Goal: Task Accomplishment & Management: Complete application form

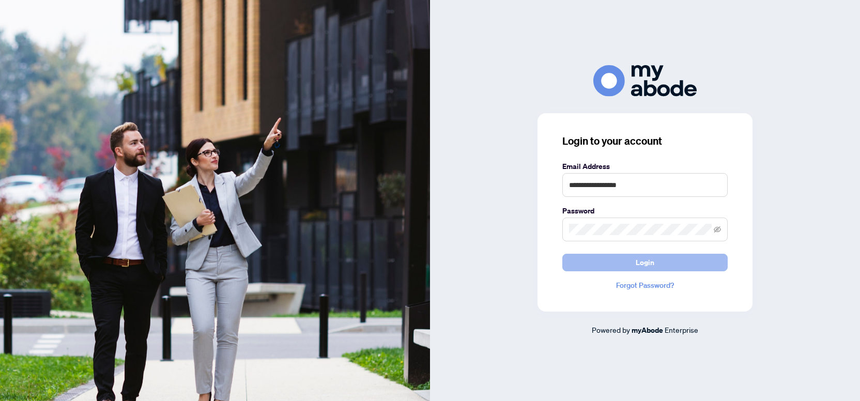
click at [640, 261] on span "Login" at bounding box center [644, 262] width 19 height 17
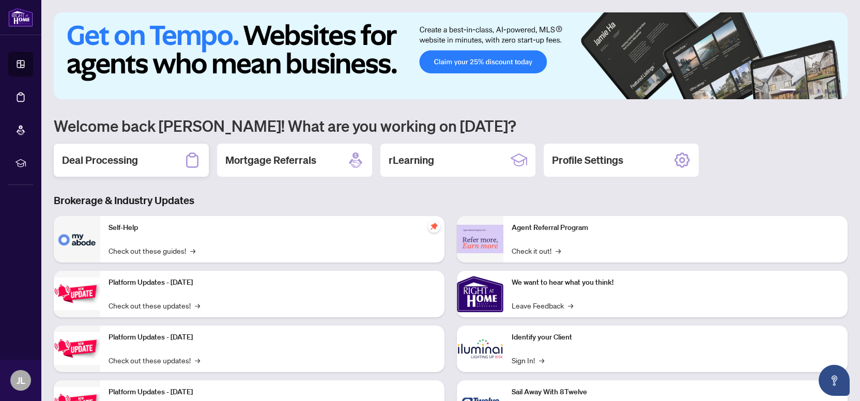
click at [165, 157] on div "Deal Processing" at bounding box center [131, 160] width 155 height 33
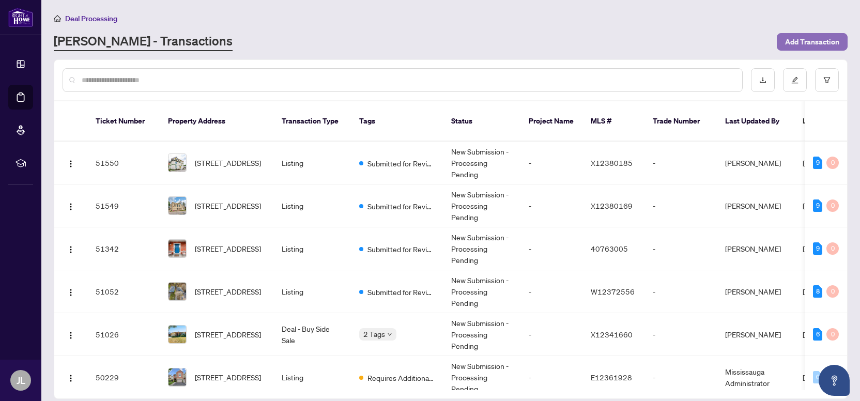
click at [804, 40] on span "Add Transaction" at bounding box center [812, 42] width 54 height 17
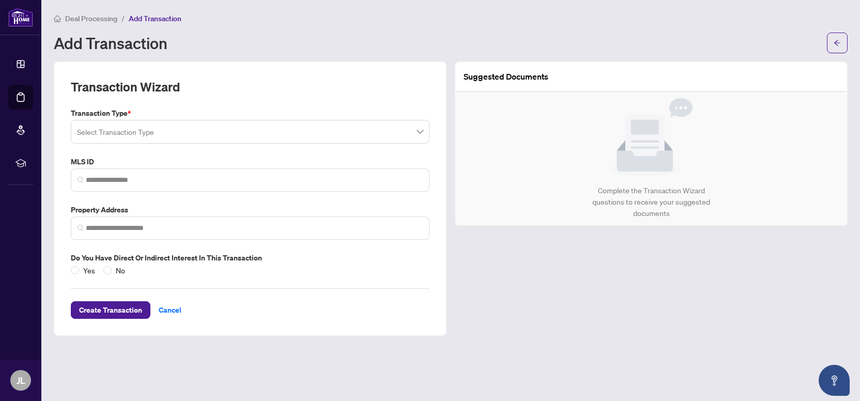
click at [146, 130] on input "search" at bounding box center [245, 133] width 337 height 23
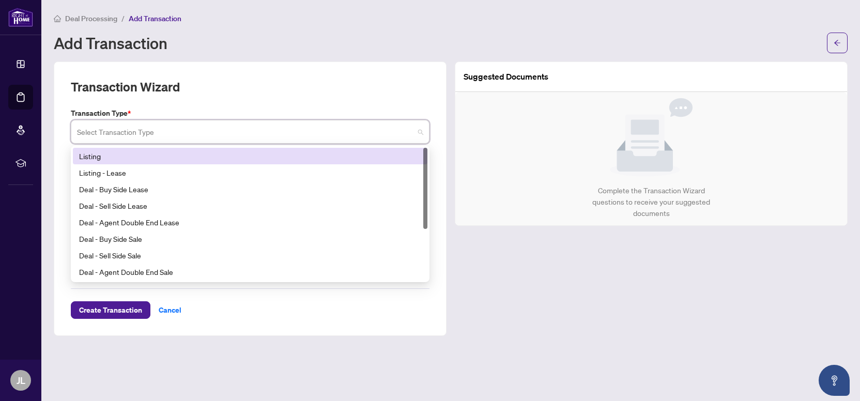
click at [119, 160] on div "Listing" at bounding box center [250, 155] width 342 height 11
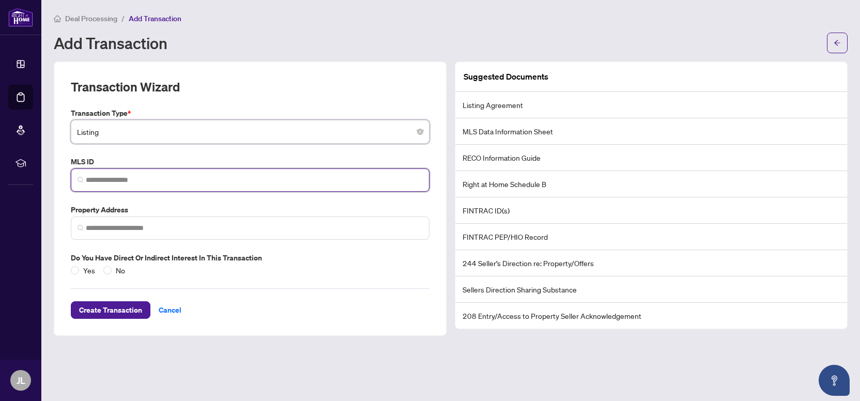
click at [121, 177] on input "search" at bounding box center [254, 180] width 337 height 11
paste input "**********"
type input "*"
click at [184, 207] on div "No valid MLS ID found!" at bounding box center [250, 204] width 354 height 17
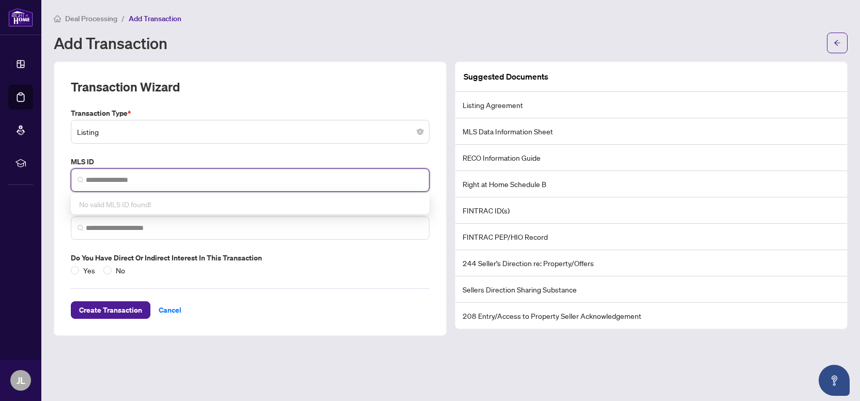
paste input "*********"
type input "*********"
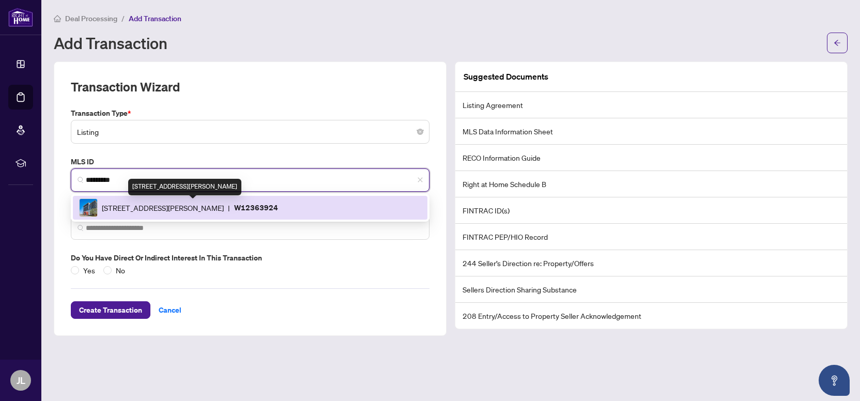
click at [139, 207] on span "[STREET_ADDRESS][PERSON_NAME]" at bounding box center [163, 207] width 122 height 11
type input "**********"
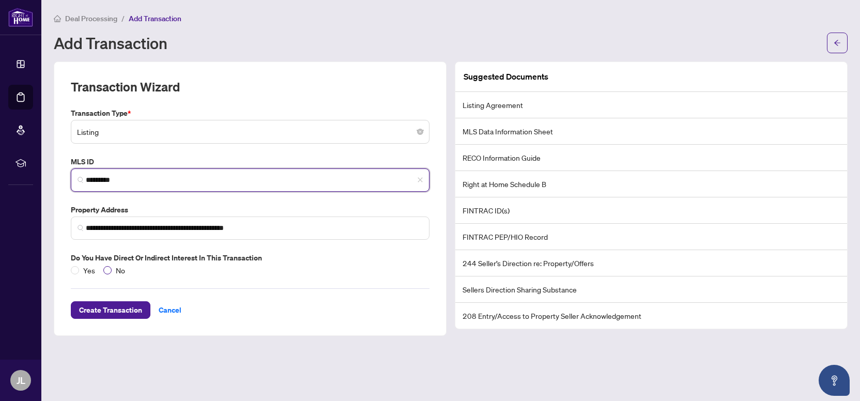
type input "*********"
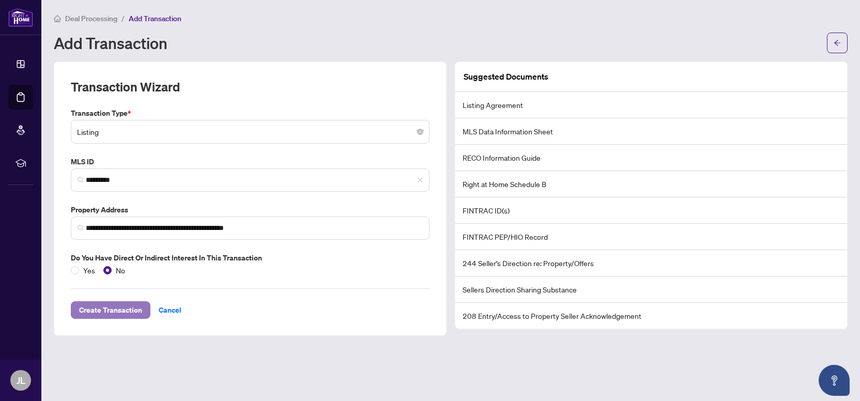
click at [130, 308] on span "Create Transaction" at bounding box center [110, 310] width 63 height 17
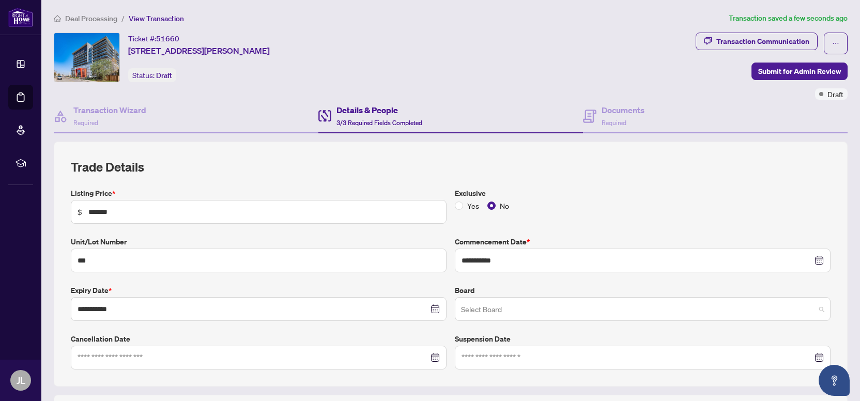
click at [474, 307] on input "search" at bounding box center [638, 310] width 354 height 23
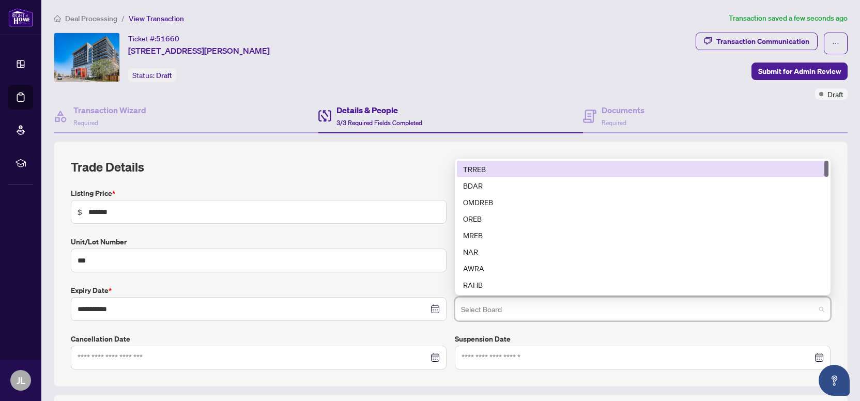
click at [490, 169] on div "TRREB" at bounding box center [642, 168] width 359 height 11
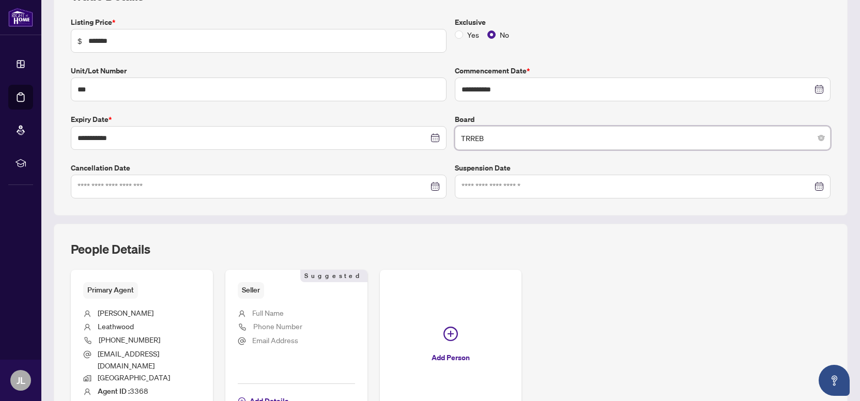
scroll to position [235, 0]
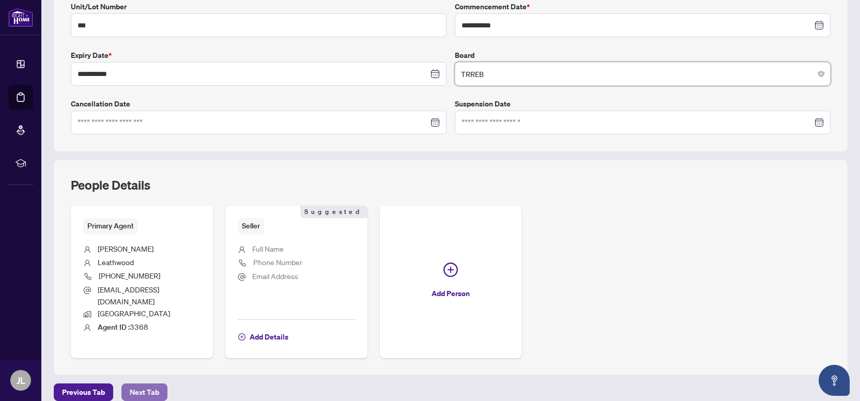
click at [151, 384] on span "Next Tab" at bounding box center [144, 392] width 29 height 17
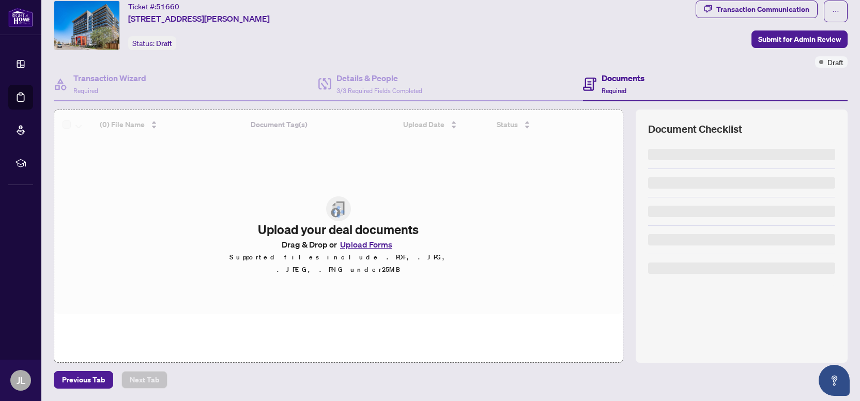
scroll to position [30, 0]
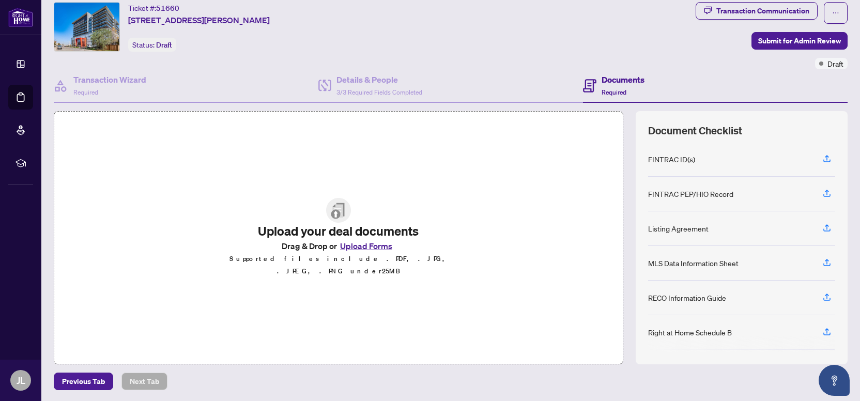
click at [359, 253] on button "Upload Forms" at bounding box center [366, 245] width 58 height 13
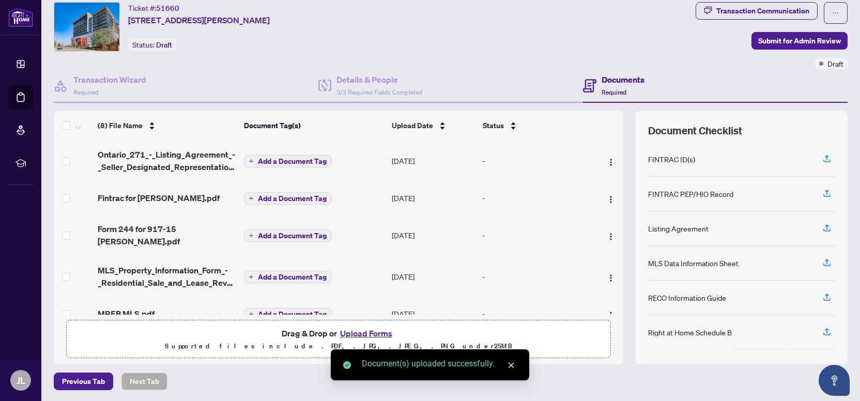
click at [288, 158] on span "Add a Document Tag" at bounding box center [292, 161] width 69 height 7
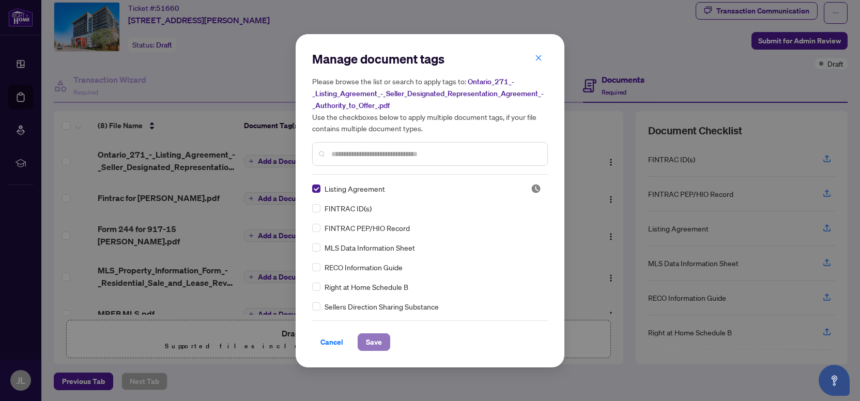
click at [371, 339] on span "Save" at bounding box center [374, 342] width 16 height 17
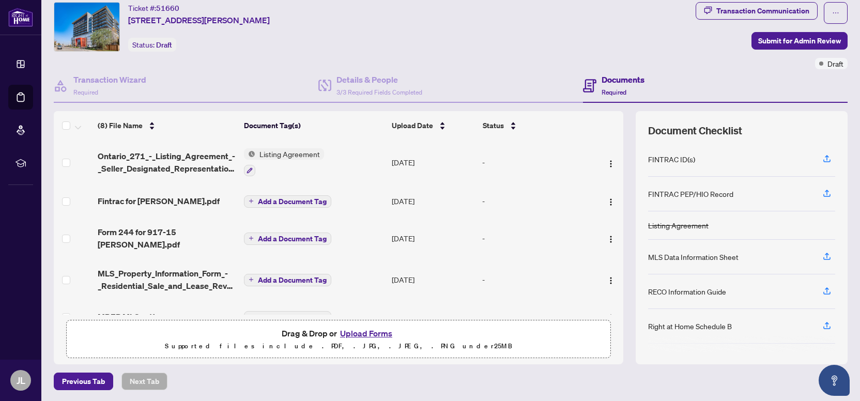
click at [308, 199] on span "Add a Document Tag" at bounding box center [292, 201] width 69 height 7
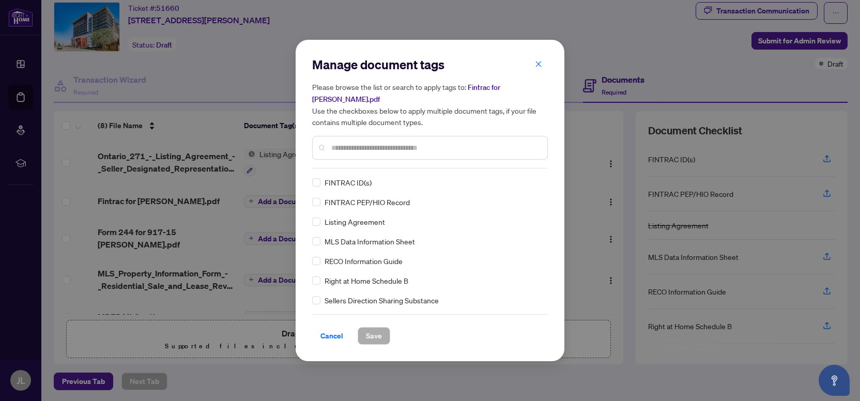
click at [308, 199] on div "Manage document tags Please browse the list or search to apply tags to: Fintrac…" at bounding box center [430, 200] width 269 height 321
click at [368, 331] on span "Save" at bounding box center [374, 336] width 16 height 17
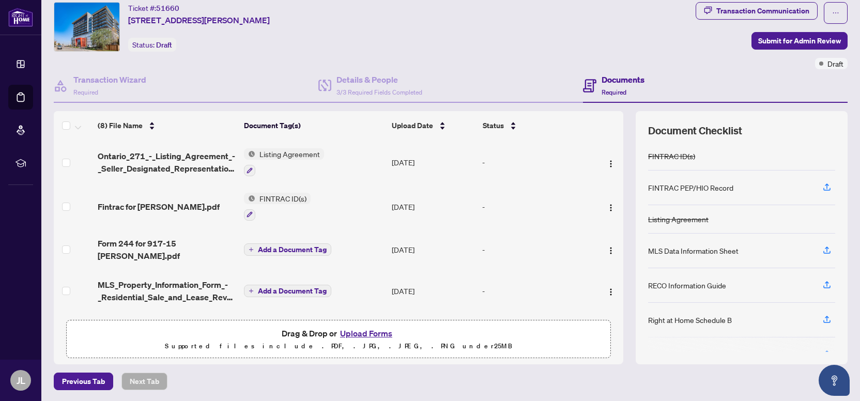
click at [301, 247] on span "Add a Document Tag" at bounding box center [292, 249] width 69 height 7
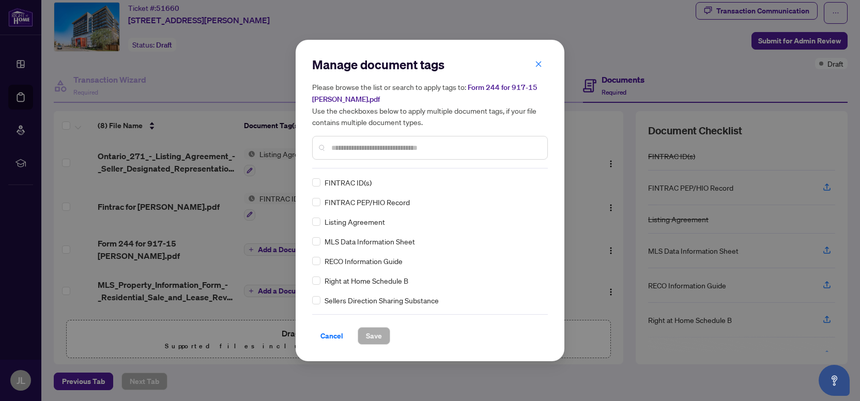
click at [354, 144] on input "text" at bounding box center [435, 147] width 208 height 11
click at [384, 146] on input "text" at bounding box center [435, 147] width 208 height 11
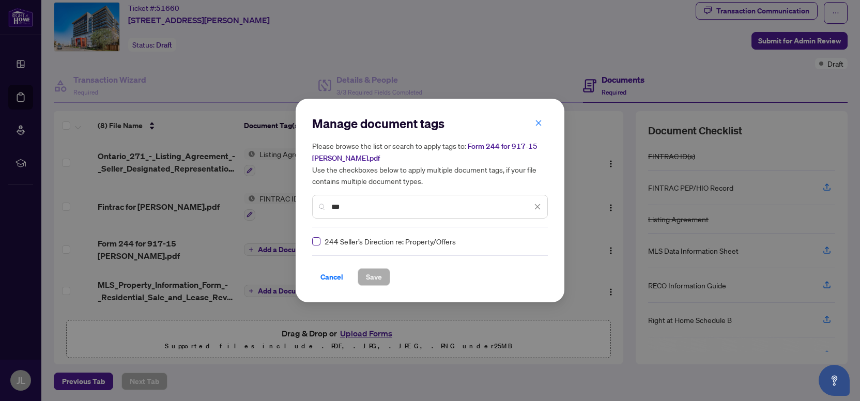
type input "***"
click at [364, 274] on button "Save" at bounding box center [374, 277] width 33 height 18
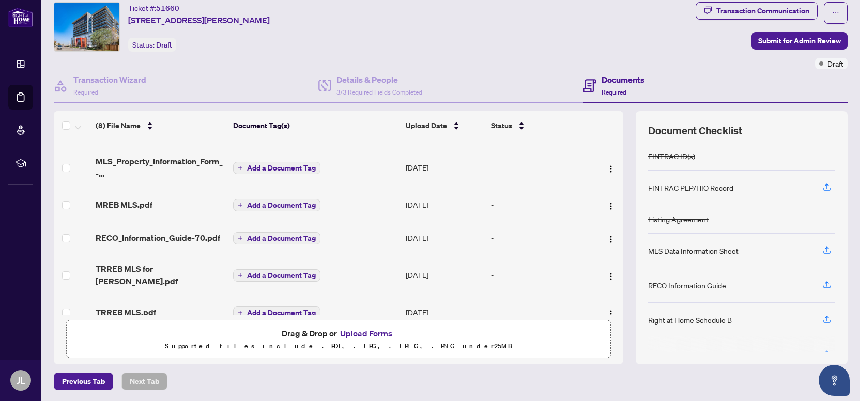
scroll to position [123, 0]
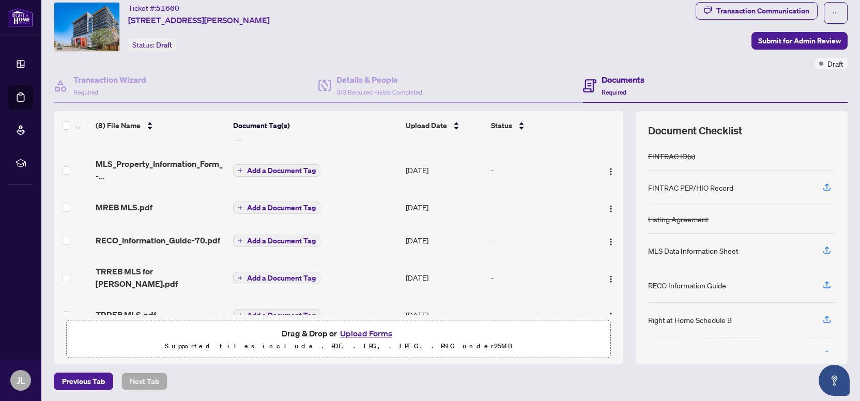
click at [280, 167] on span "Add a Document Tag" at bounding box center [281, 170] width 69 height 7
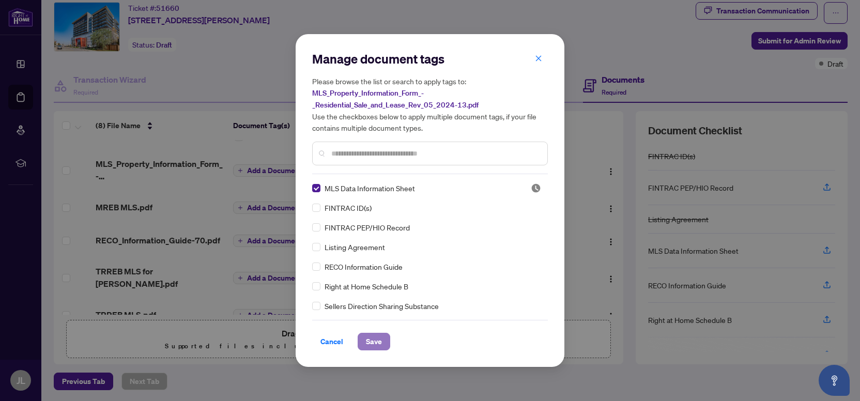
click at [369, 343] on span "Save" at bounding box center [374, 341] width 16 height 17
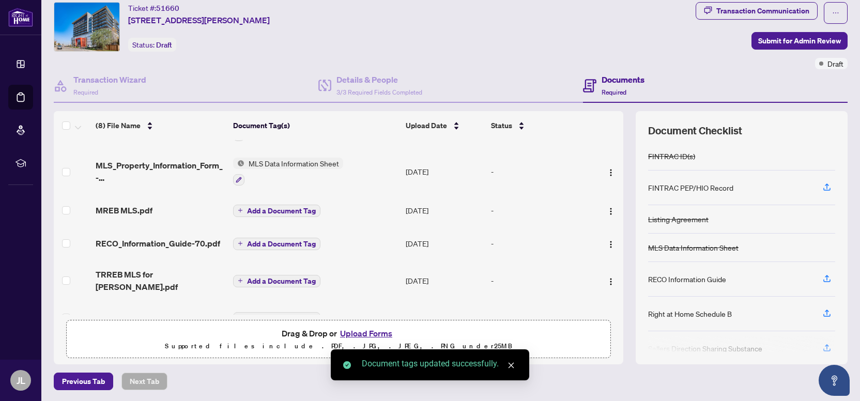
click at [288, 207] on span "Add a Document Tag" at bounding box center [281, 210] width 69 height 7
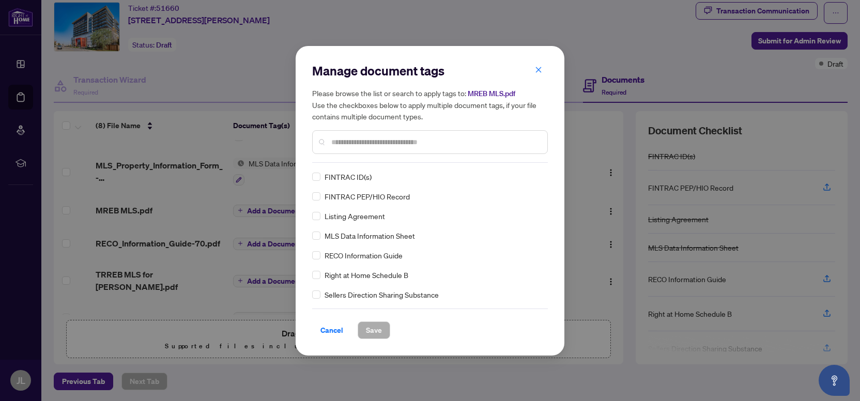
click at [340, 143] on input "text" at bounding box center [435, 141] width 208 height 11
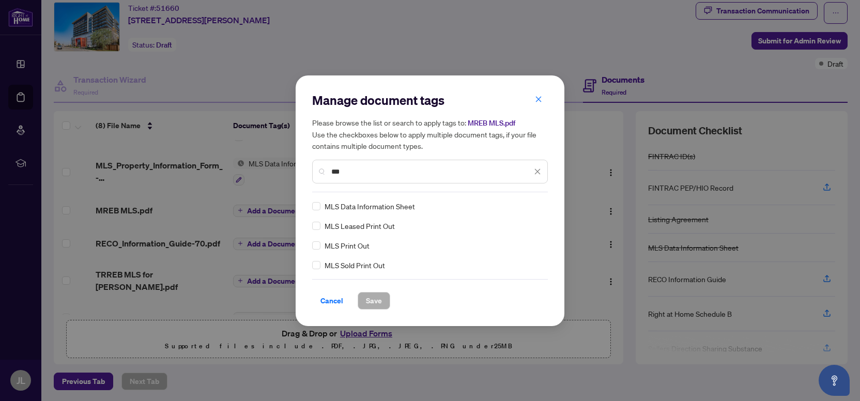
type input "***"
click at [367, 301] on span "Save" at bounding box center [374, 300] width 16 height 17
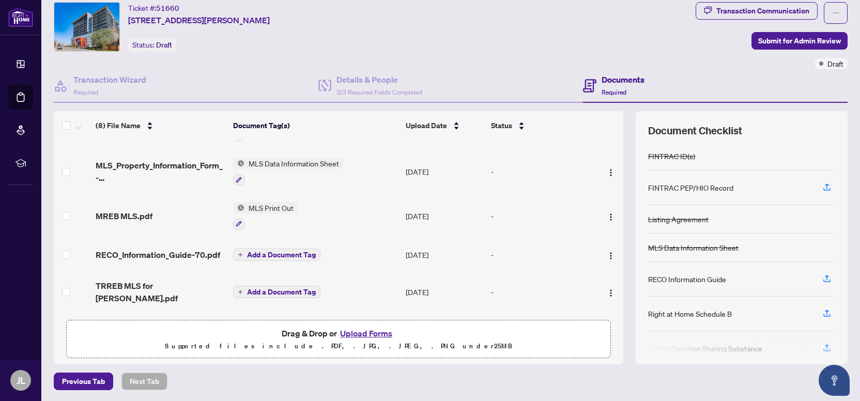
click at [270, 288] on span "Add a Document Tag" at bounding box center [281, 291] width 69 height 7
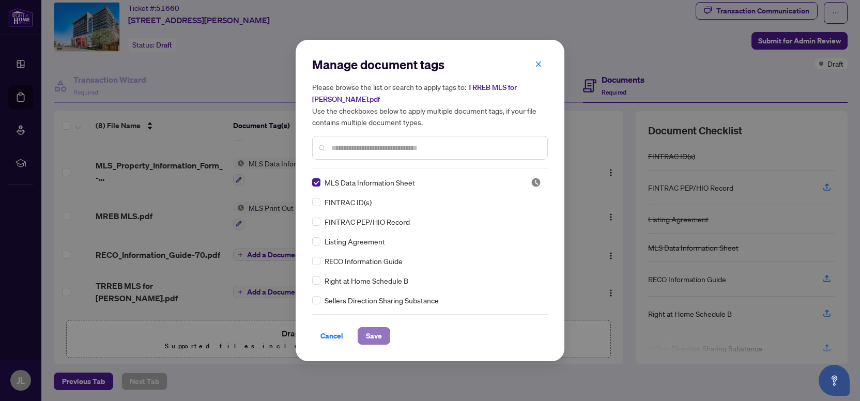
click at [367, 328] on span "Save" at bounding box center [374, 336] width 16 height 17
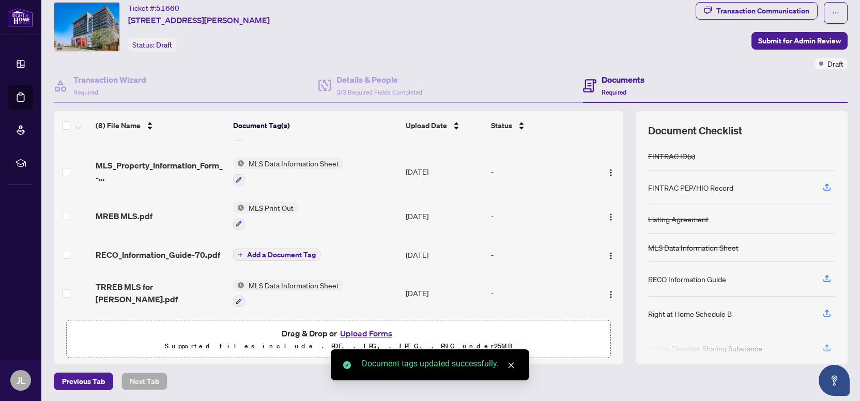
click at [279, 253] on span "Add a Document Tag" at bounding box center [281, 254] width 69 height 7
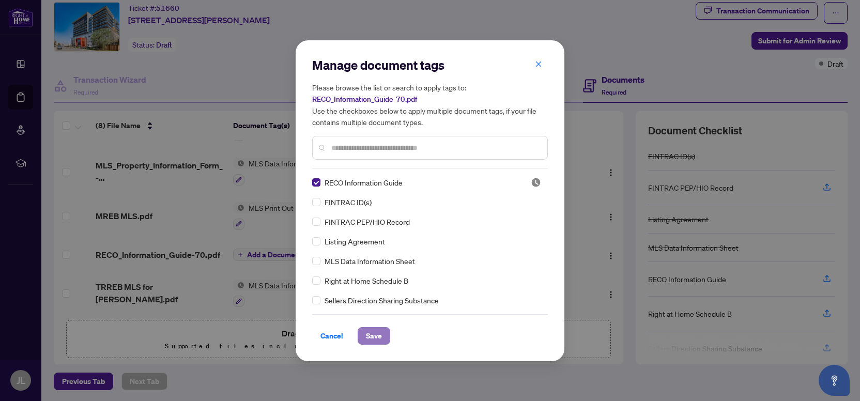
click at [367, 331] on span "Save" at bounding box center [374, 336] width 16 height 17
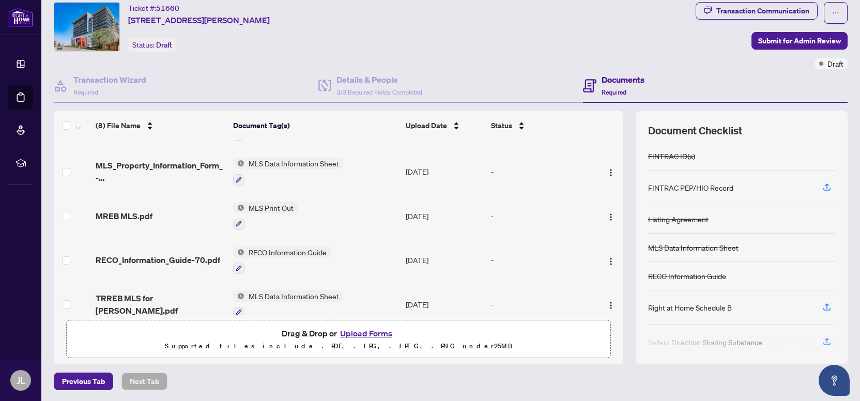
scroll to position [166, 0]
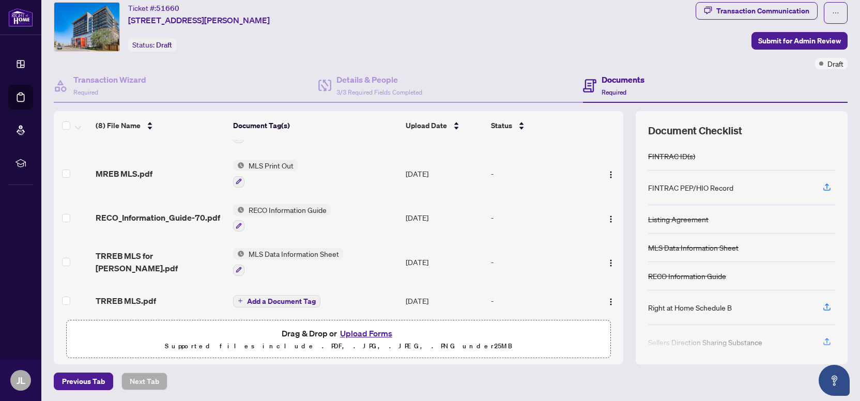
click at [295, 298] on span "Add a Document Tag" at bounding box center [281, 301] width 69 height 7
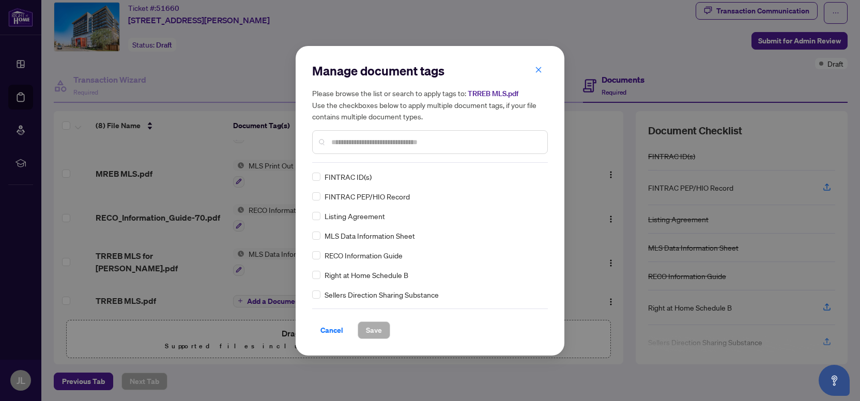
click at [353, 140] on input "text" at bounding box center [435, 141] width 208 height 11
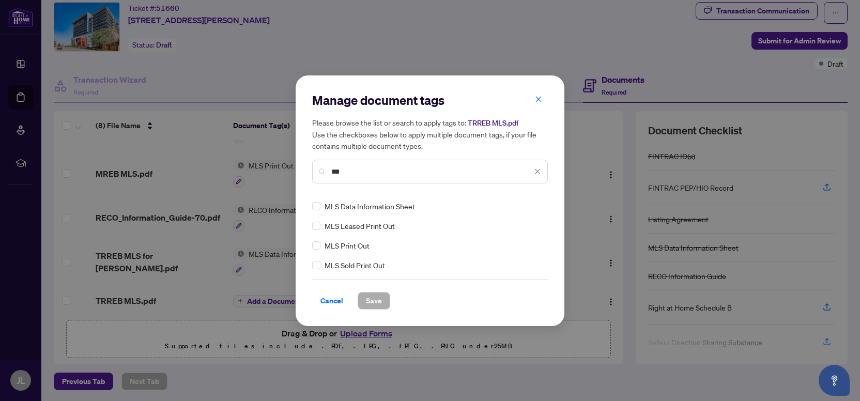
type input "***"
click at [372, 306] on span "Save" at bounding box center [374, 300] width 16 height 17
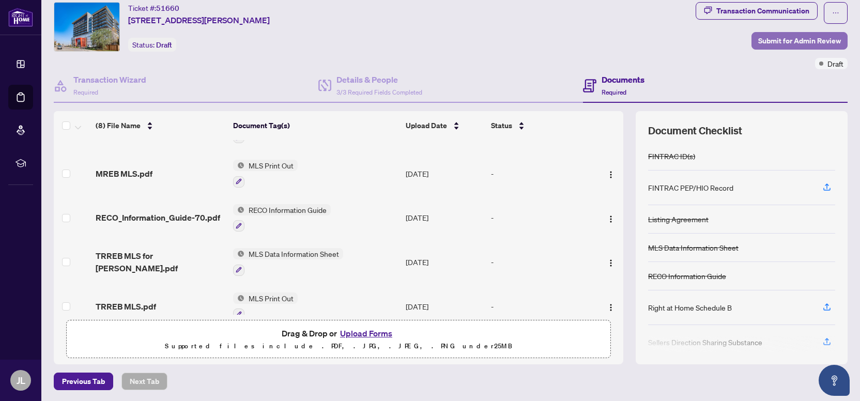
click at [796, 39] on span "Submit for Admin Review" at bounding box center [799, 41] width 83 height 17
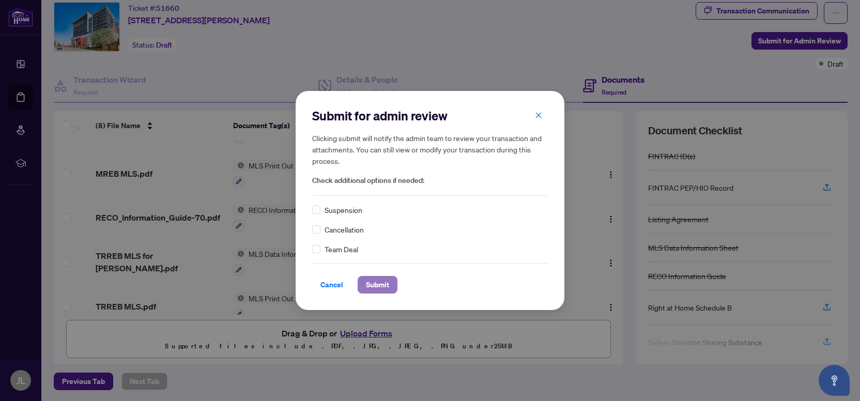
click at [372, 283] on span "Submit" at bounding box center [377, 284] width 23 height 17
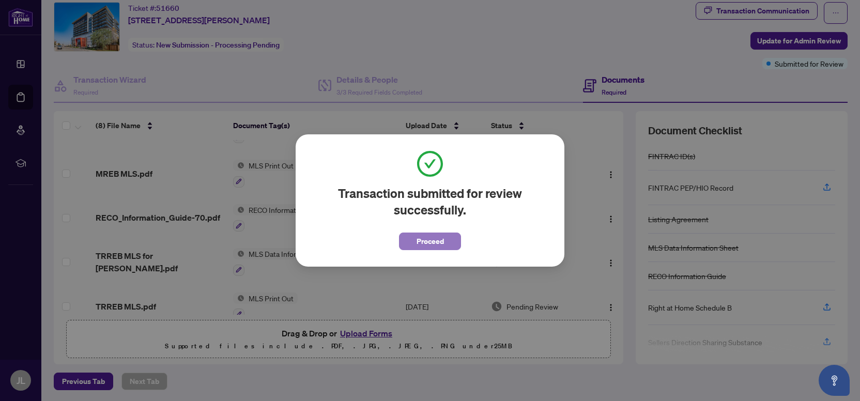
click at [411, 236] on button "Proceed" at bounding box center [430, 241] width 62 height 18
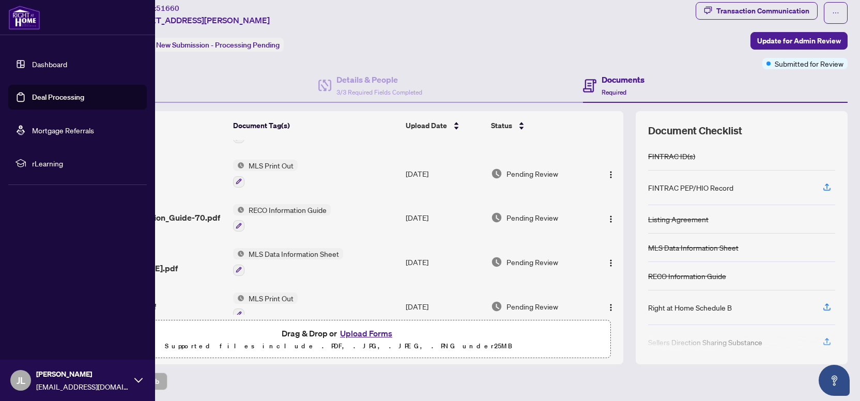
click at [32, 61] on link "Dashboard" at bounding box center [49, 63] width 35 height 9
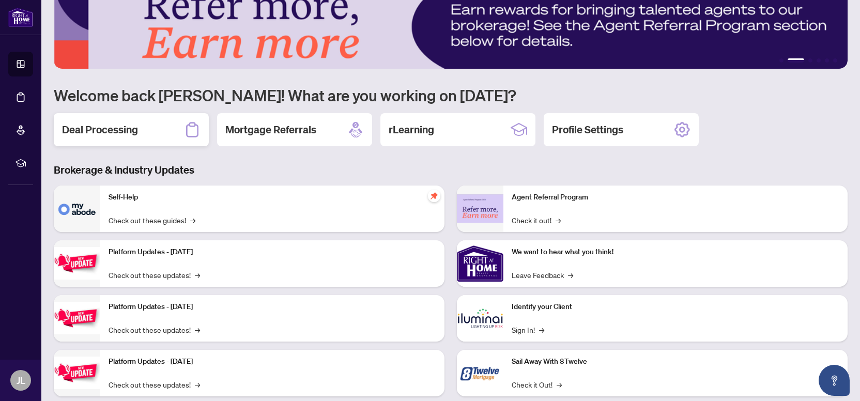
click at [166, 129] on div "Deal Processing" at bounding box center [131, 129] width 155 height 33
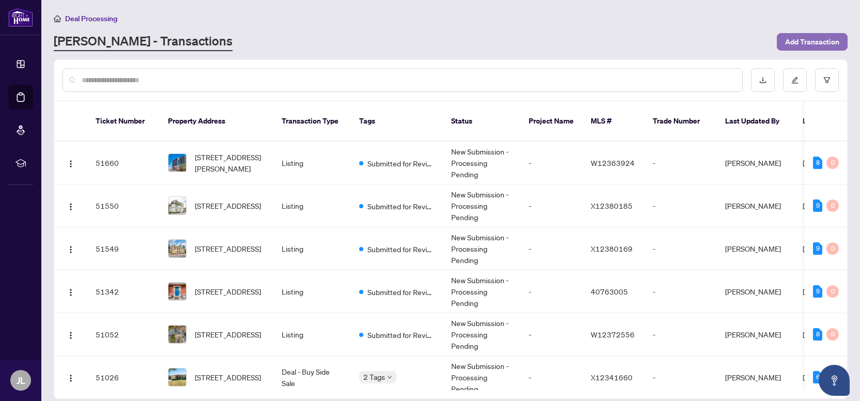
click at [790, 39] on span "Add Transaction" at bounding box center [812, 42] width 54 height 17
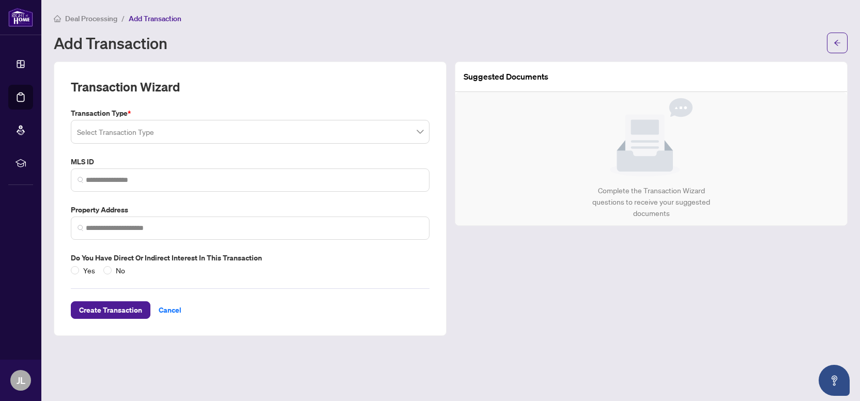
click at [229, 138] on input "search" at bounding box center [245, 133] width 337 height 23
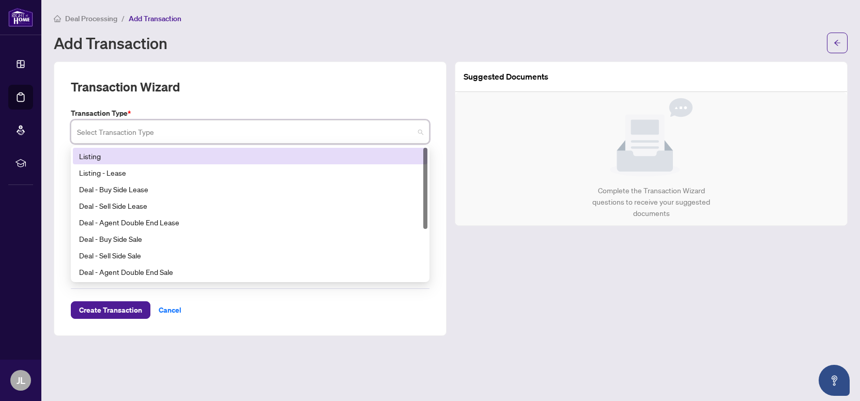
click at [176, 154] on div "Listing" at bounding box center [250, 155] width 342 height 11
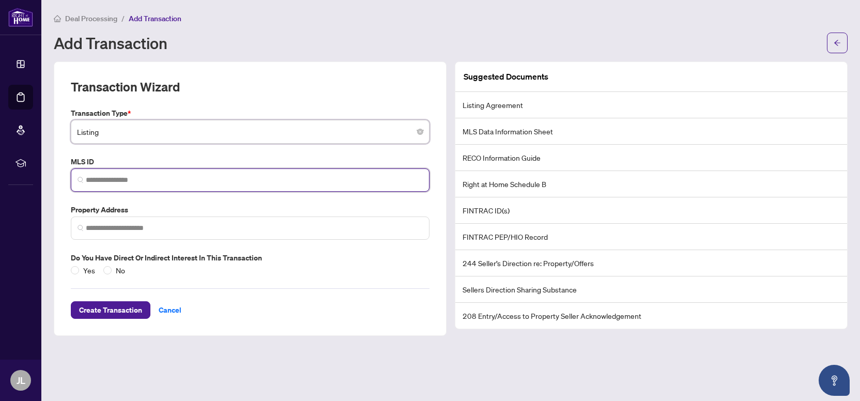
click at [142, 178] on input "search" at bounding box center [254, 180] width 337 height 11
paste input "*********"
type input "*********"
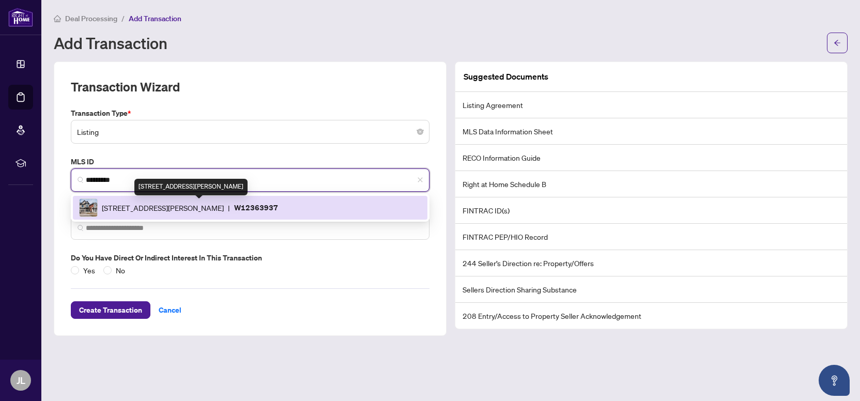
click at [185, 207] on span "[STREET_ADDRESS][PERSON_NAME]" at bounding box center [163, 207] width 122 height 11
type input "**********"
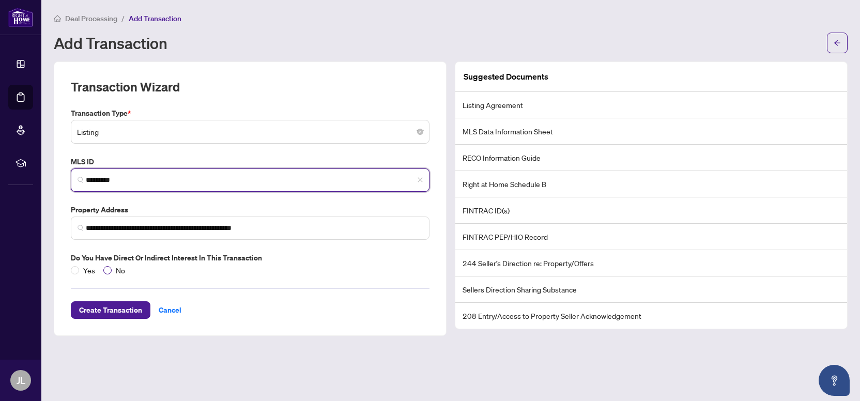
type input "*********"
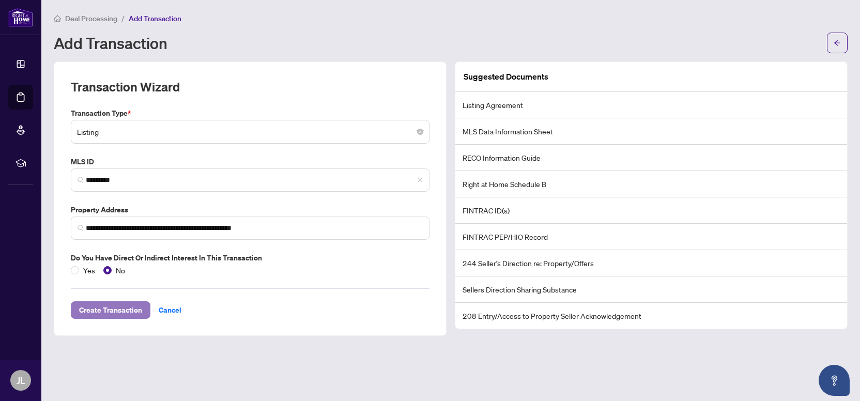
click at [115, 304] on span "Create Transaction" at bounding box center [110, 310] width 63 height 17
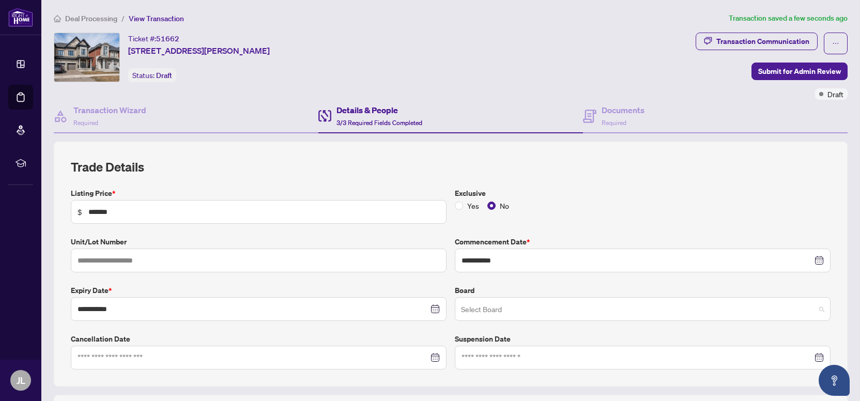
click at [488, 306] on input "search" at bounding box center [638, 310] width 354 height 23
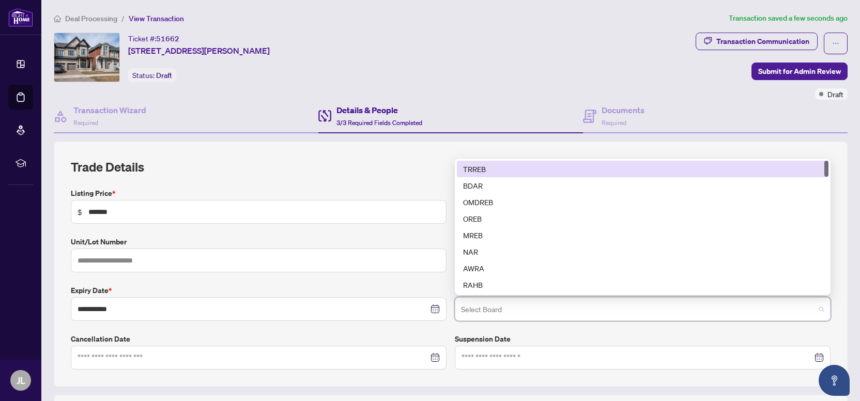
click at [498, 161] on div "TRREB" at bounding box center [642, 169] width 371 height 17
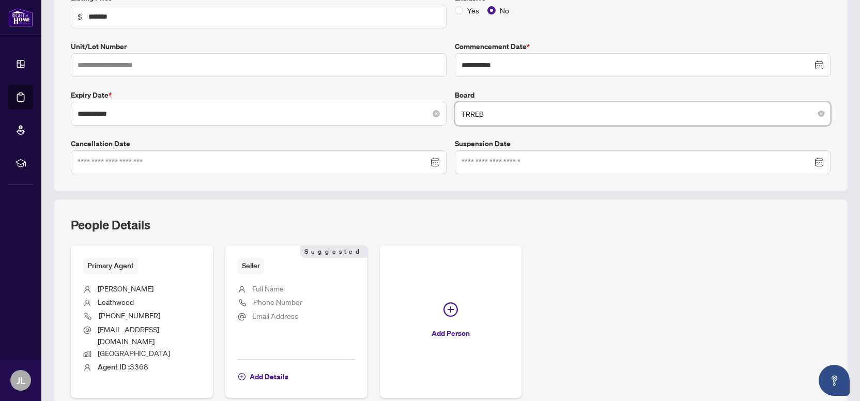
scroll to position [235, 0]
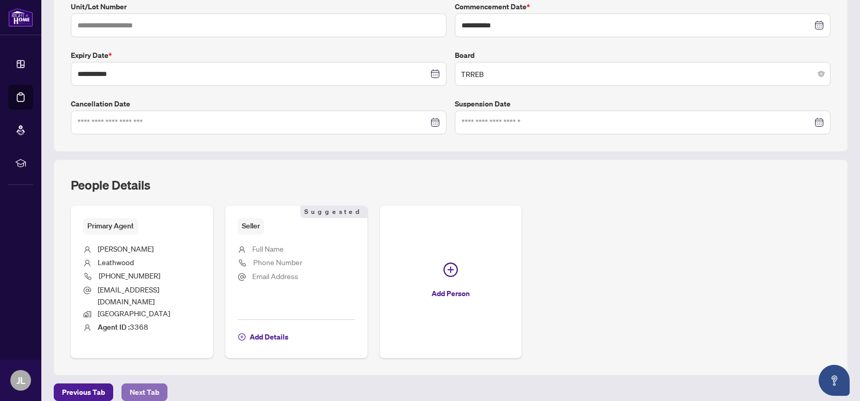
click at [152, 384] on span "Next Tab" at bounding box center [144, 392] width 29 height 17
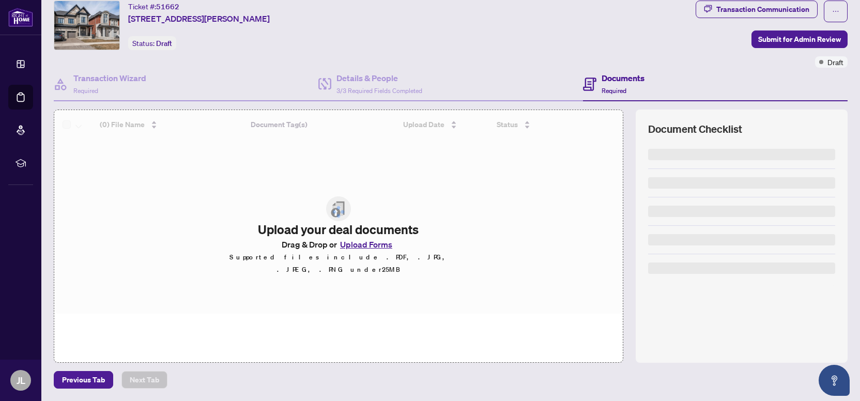
scroll to position [30, 0]
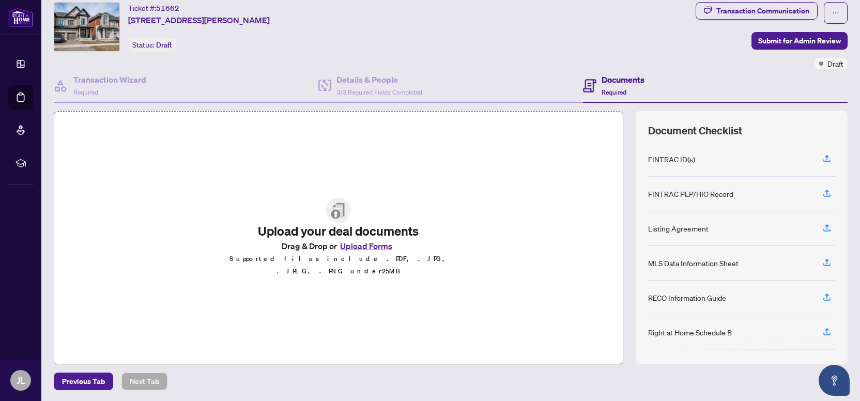
click at [357, 248] on button "Upload Forms" at bounding box center [366, 245] width 58 height 13
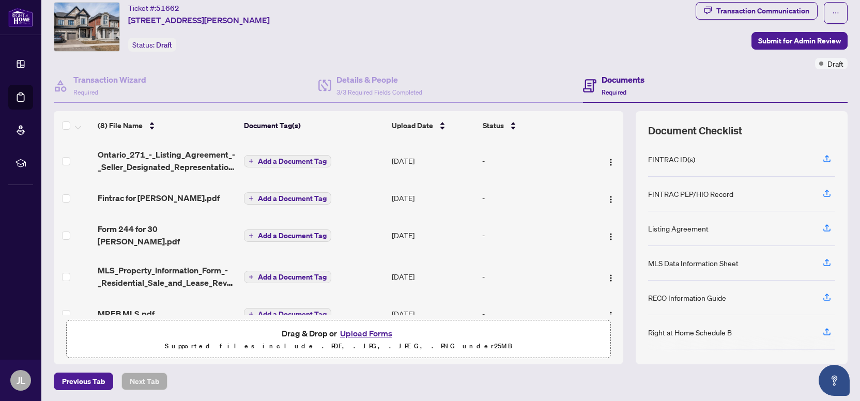
click at [282, 158] on span "Add a Document Tag" at bounding box center [292, 161] width 69 height 7
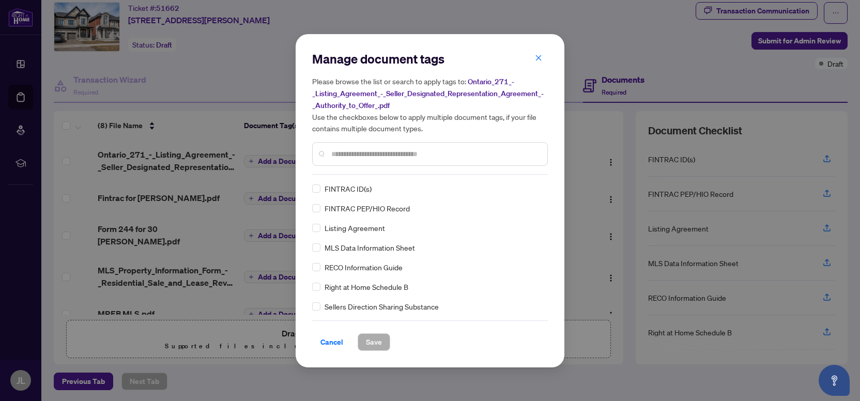
click at [335, 150] on input "text" at bounding box center [435, 153] width 208 height 11
click at [437, 206] on div "FINTRAC PEP/HIO Record" at bounding box center [426, 208] width 229 height 11
click at [372, 340] on span "Save" at bounding box center [374, 342] width 16 height 17
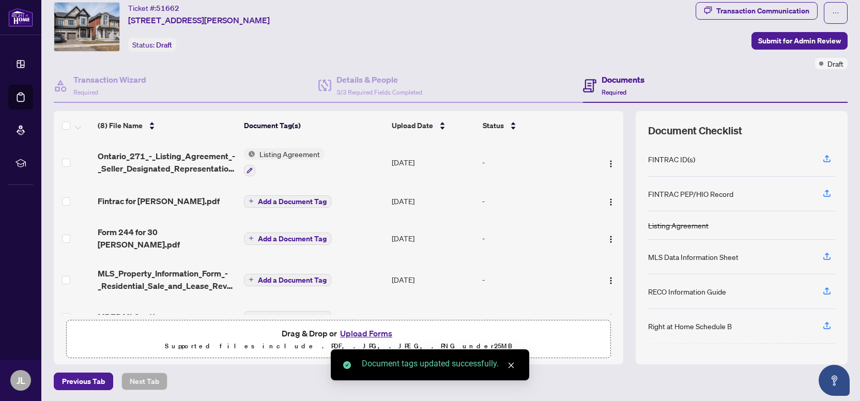
click at [270, 201] on span "Add a Document Tag" at bounding box center [292, 201] width 69 height 7
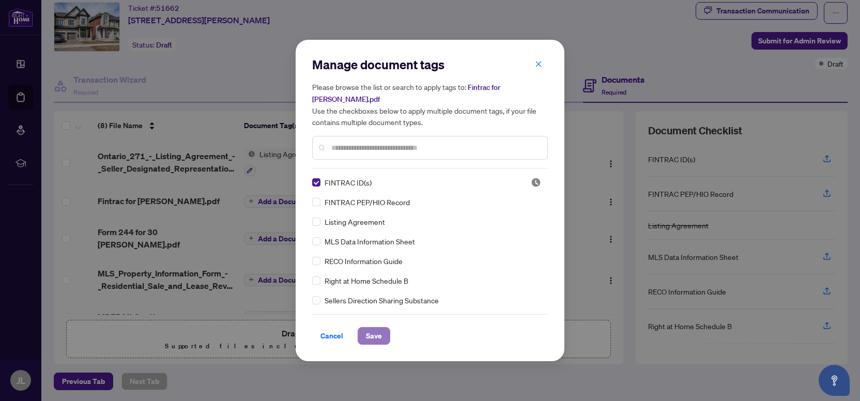
click at [375, 334] on span "Save" at bounding box center [374, 336] width 16 height 17
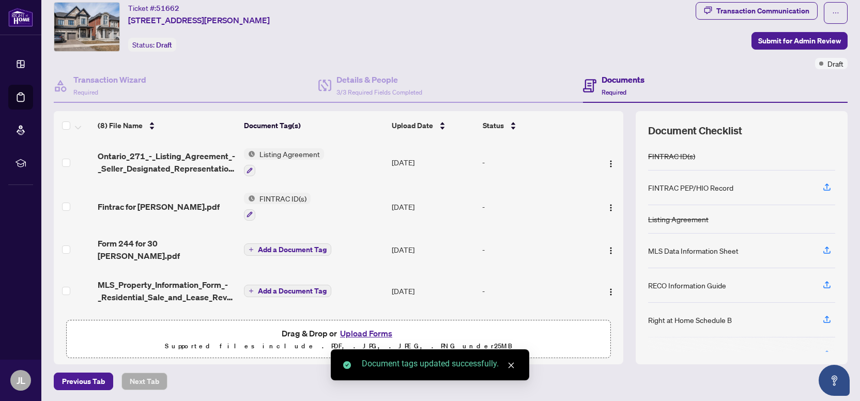
click at [274, 246] on span "Add a Document Tag" at bounding box center [292, 249] width 69 height 7
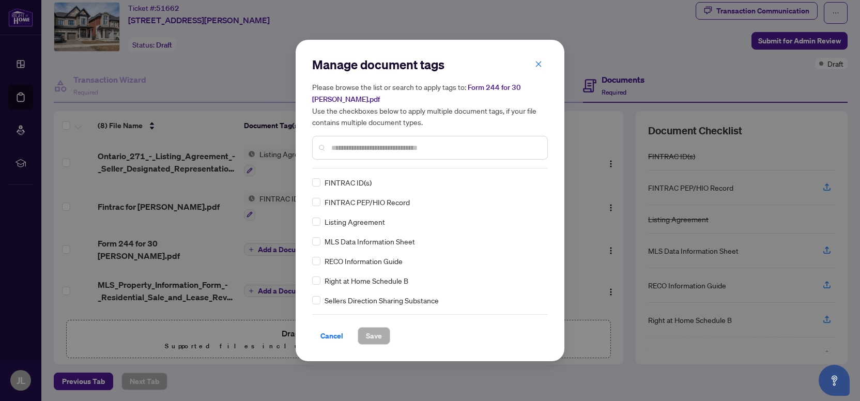
click at [351, 144] on input "text" at bounding box center [435, 147] width 208 height 11
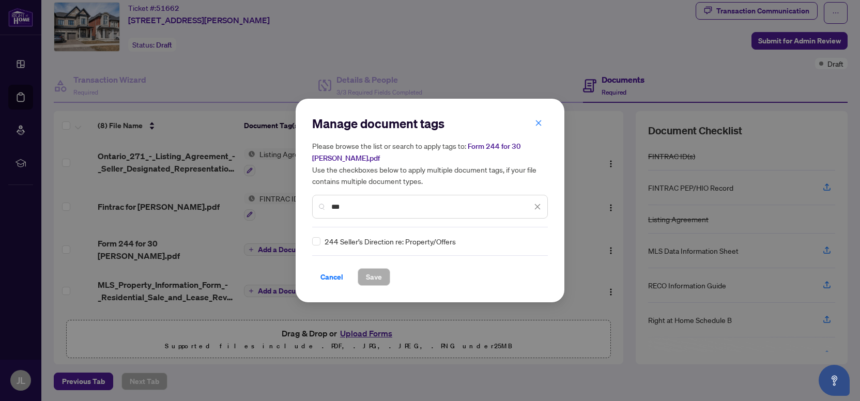
type input "***"
click at [368, 277] on span "Save" at bounding box center [374, 277] width 16 height 17
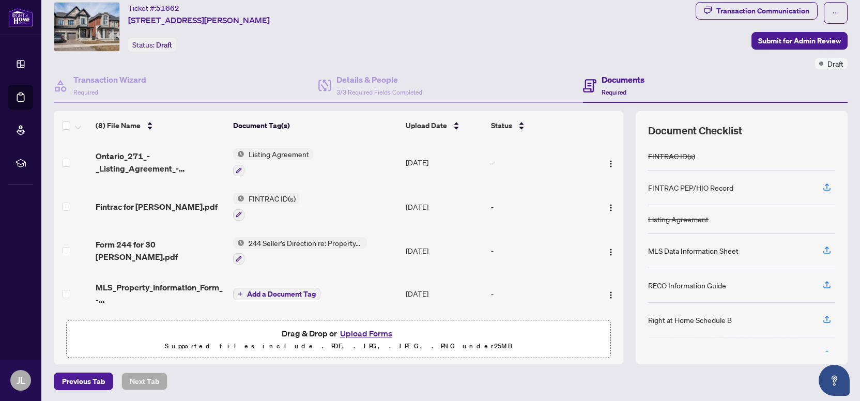
click at [263, 290] on span "Add a Document Tag" at bounding box center [281, 293] width 69 height 7
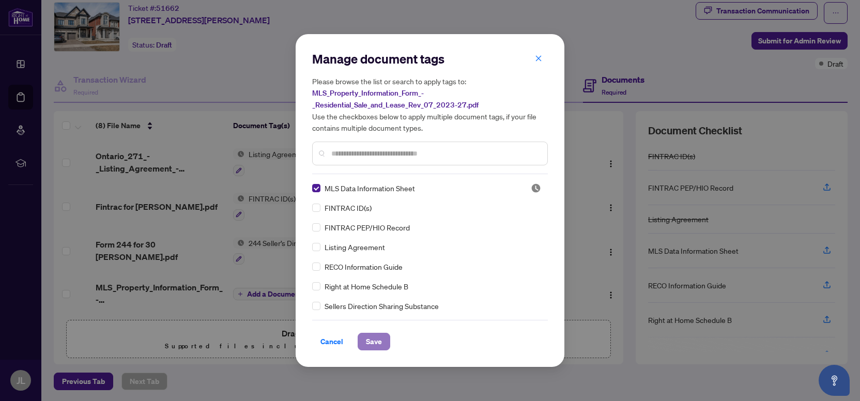
click at [374, 341] on span "Save" at bounding box center [374, 341] width 16 height 17
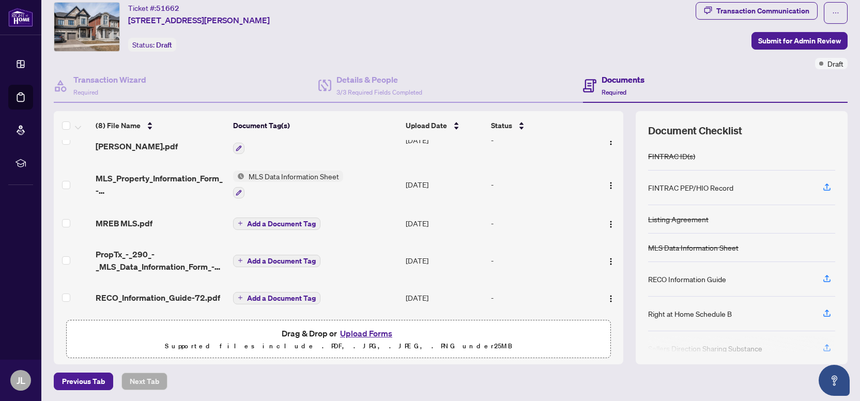
scroll to position [142, 0]
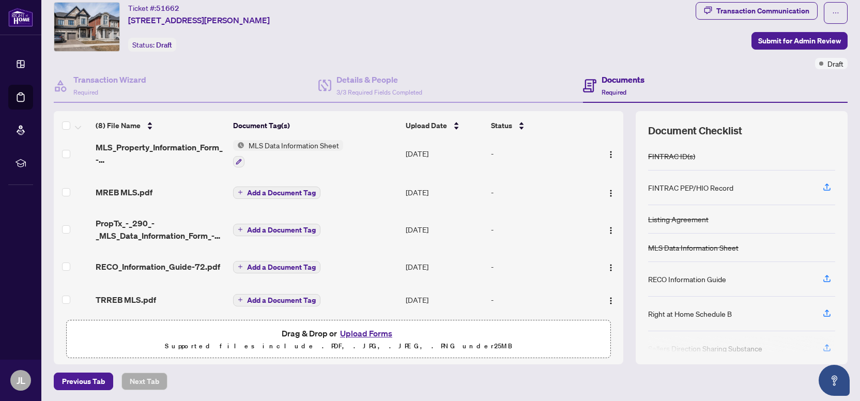
click at [267, 189] on span "Add a Document Tag" at bounding box center [281, 192] width 69 height 7
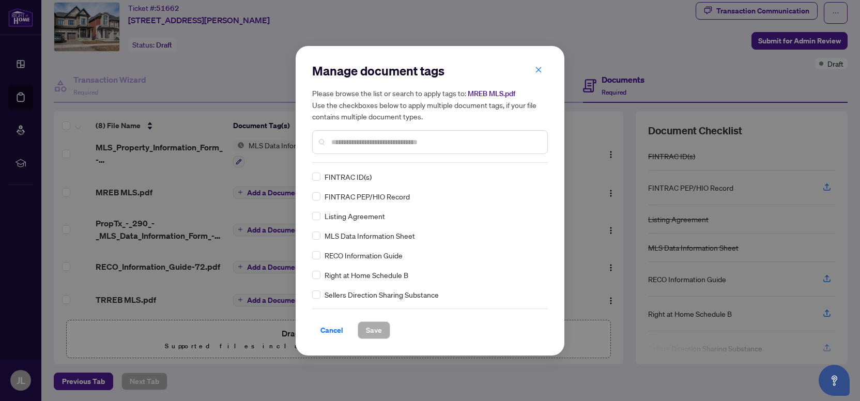
click at [349, 143] on input "text" at bounding box center [435, 141] width 208 height 11
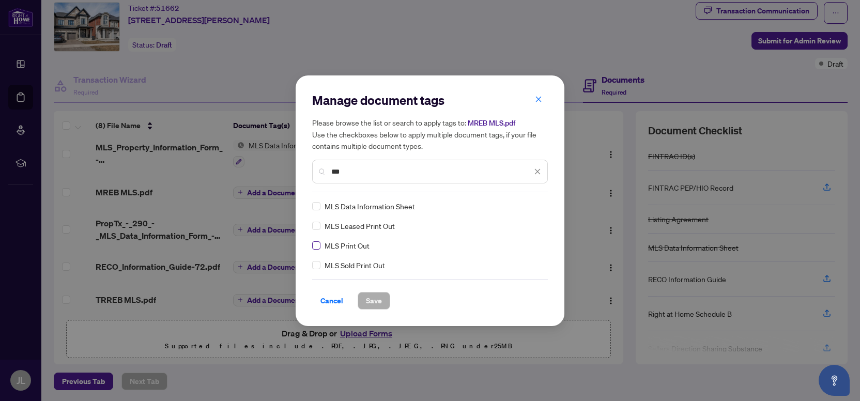
type input "***"
click at [365, 301] on button "Save" at bounding box center [374, 301] width 33 height 18
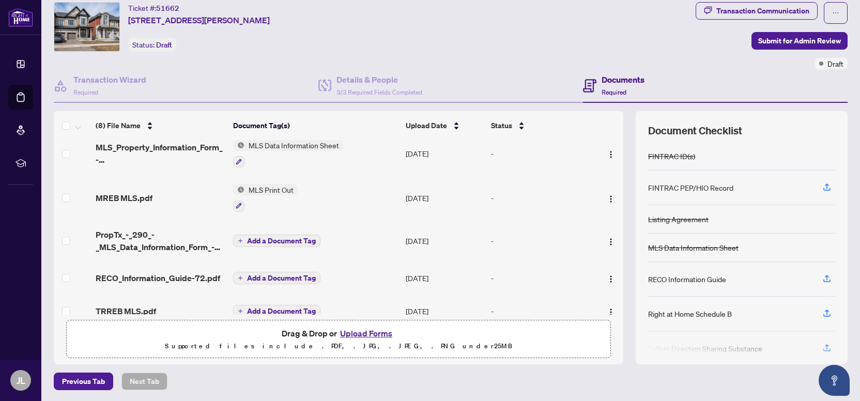
click at [287, 239] on span "Add a Document Tag" at bounding box center [281, 240] width 69 height 7
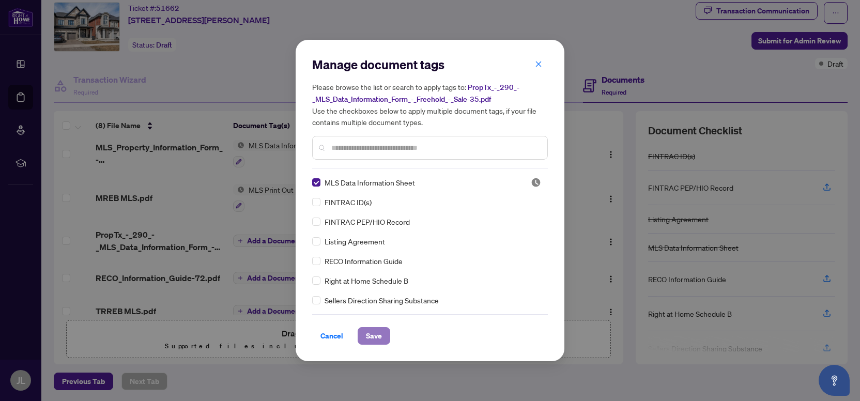
click at [364, 333] on button "Save" at bounding box center [374, 336] width 33 height 18
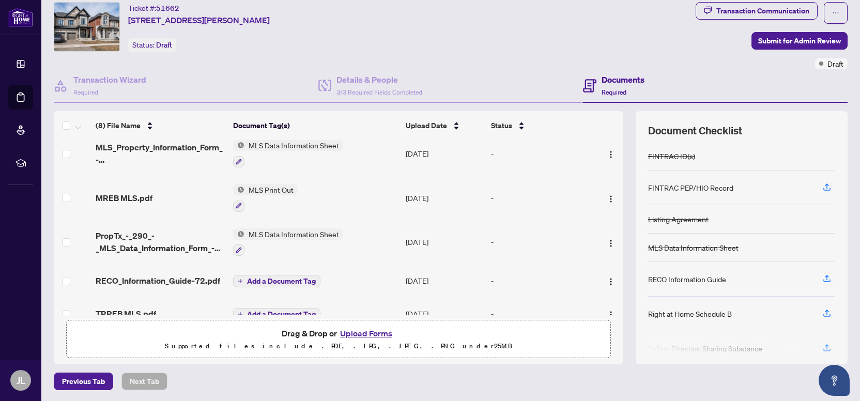
click at [282, 277] on span "Add a Document Tag" at bounding box center [281, 280] width 69 height 7
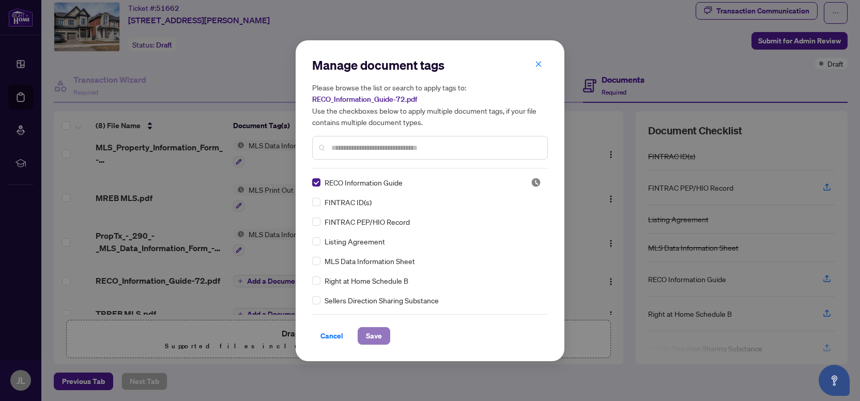
click at [371, 331] on span "Save" at bounding box center [374, 336] width 16 height 17
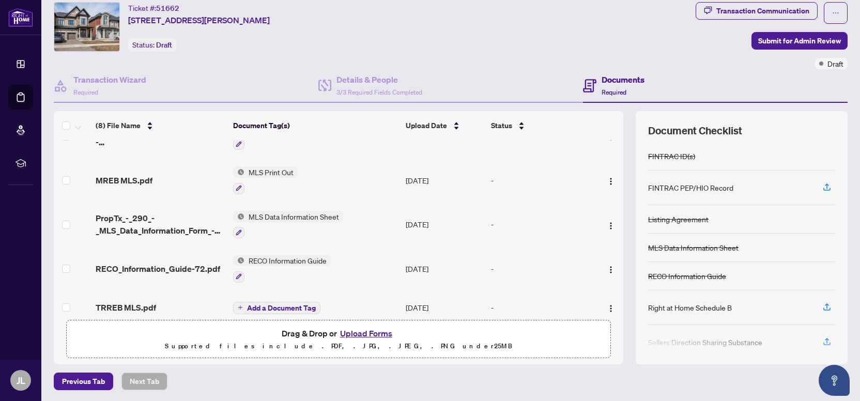
scroll to position [166, 0]
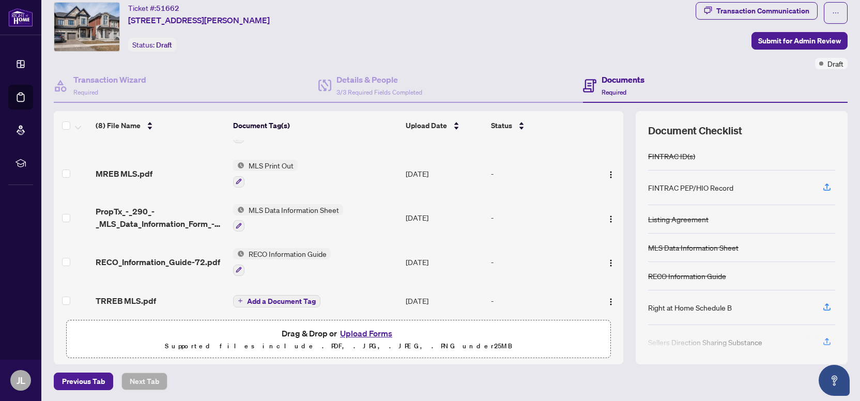
click at [306, 298] on span "Add a Document Tag" at bounding box center [281, 301] width 69 height 7
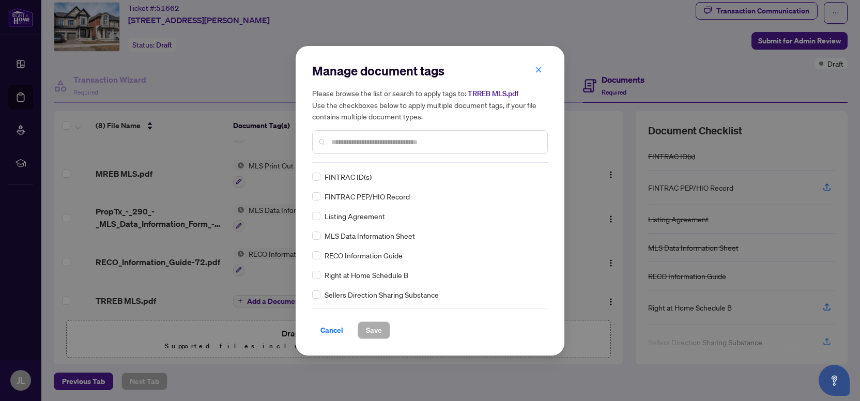
click at [348, 144] on input "text" at bounding box center [435, 141] width 208 height 11
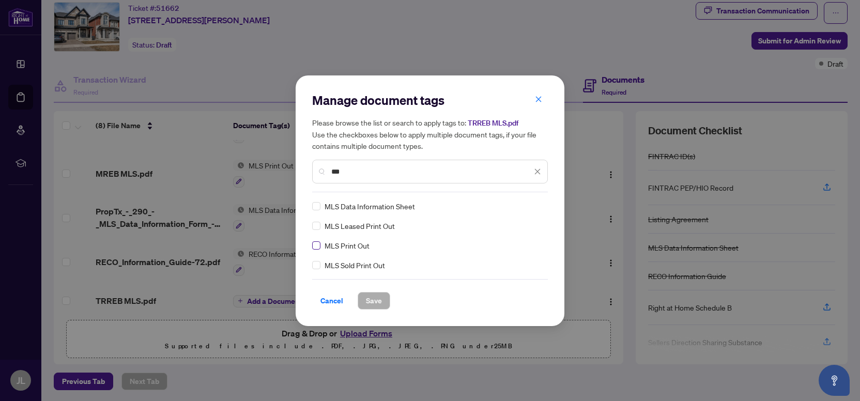
type input "***"
click at [368, 296] on span "Save" at bounding box center [374, 300] width 16 height 17
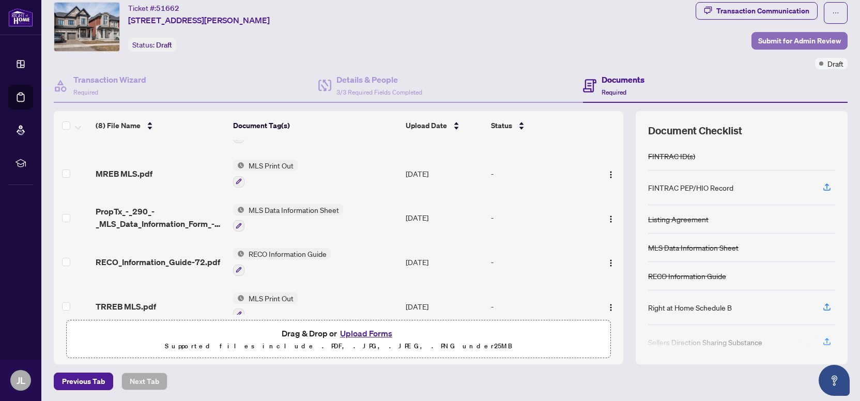
click at [780, 40] on span "Submit for Admin Review" at bounding box center [799, 41] width 83 height 17
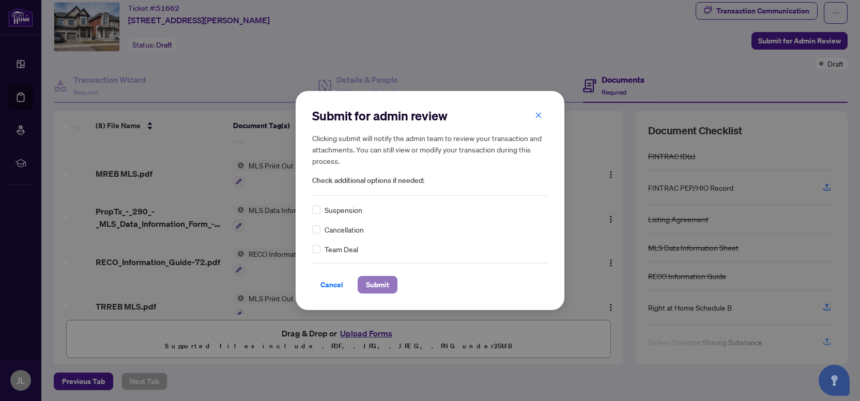
click at [379, 288] on span "Submit" at bounding box center [377, 284] width 23 height 17
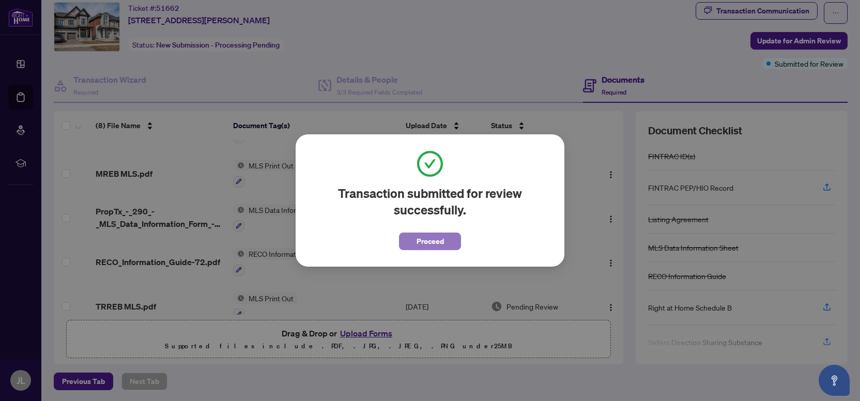
click at [422, 247] on span "Proceed" at bounding box center [429, 241] width 27 height 17
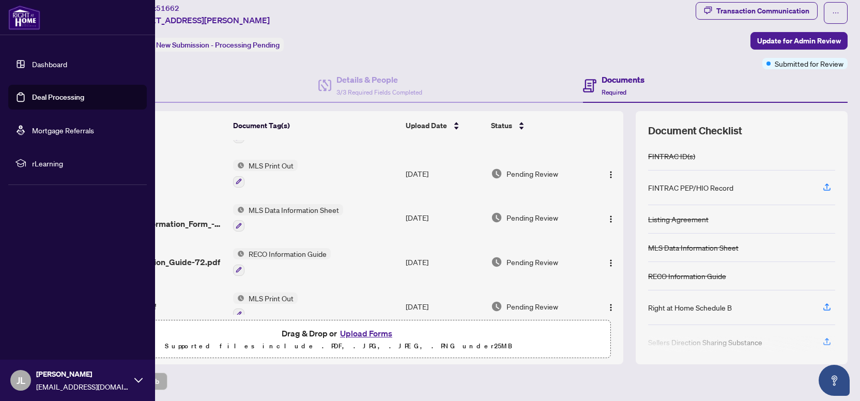
click at [32, 62] on link "Dashboard" at bounding box center [49, 63] width 35 height 9
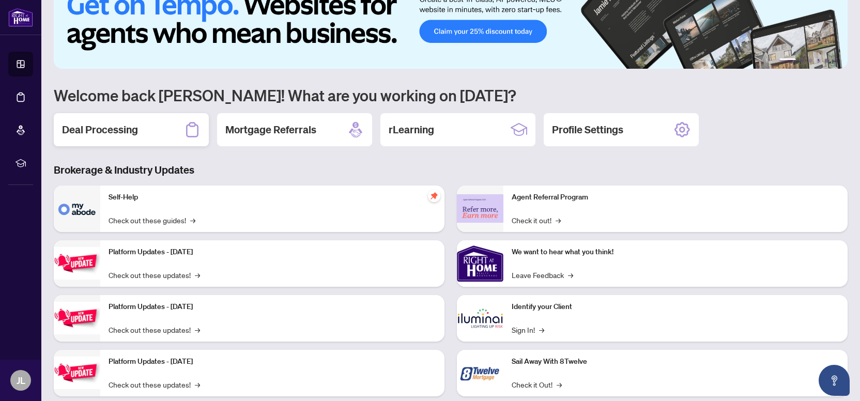
click at [173, 130] on div "Deal Processing" at bounding box center [131, 129] width 155 height 33
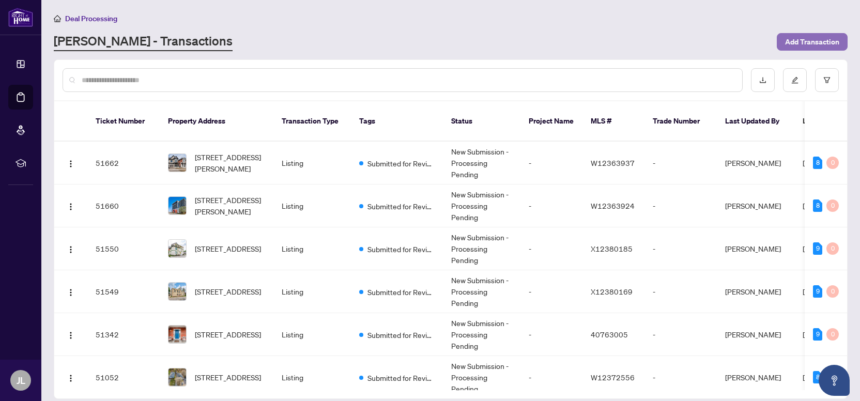
click at [794, 41] on span "Add Transaction" at bounding box center [812, 42] width 54 height 17
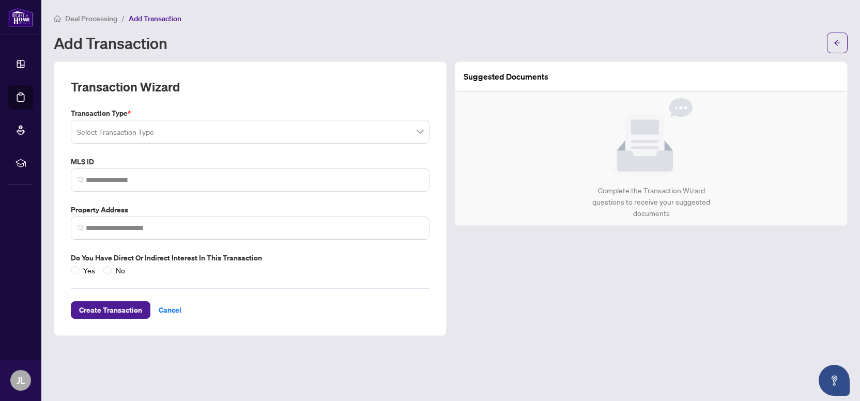
click at [193, 137] on input "search" at bounding box center [245, 133] width 337 height 23
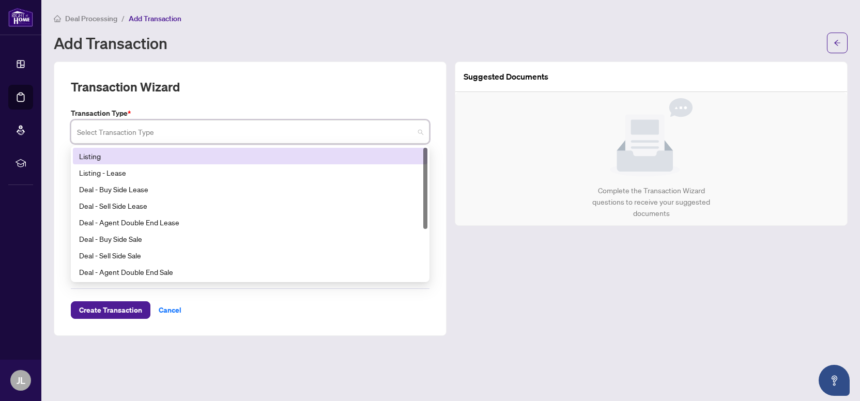
click at [164, 158] on div "Listing" at bounding box center [250, 155] width 342 height 11
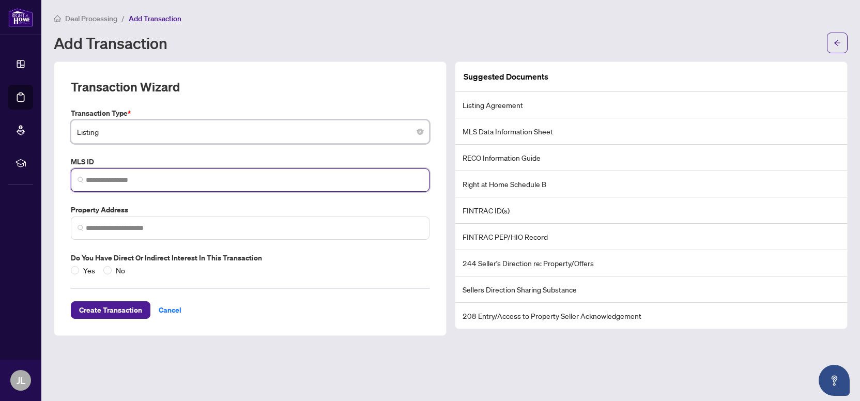
click at [124, 180] on input "search" at bounding box center [254, 180] width 337 height 11
click at [124, 179] on input "search" at bounding box center [254, 180] width 337 height 11
paste input "*********"
type input "*********"
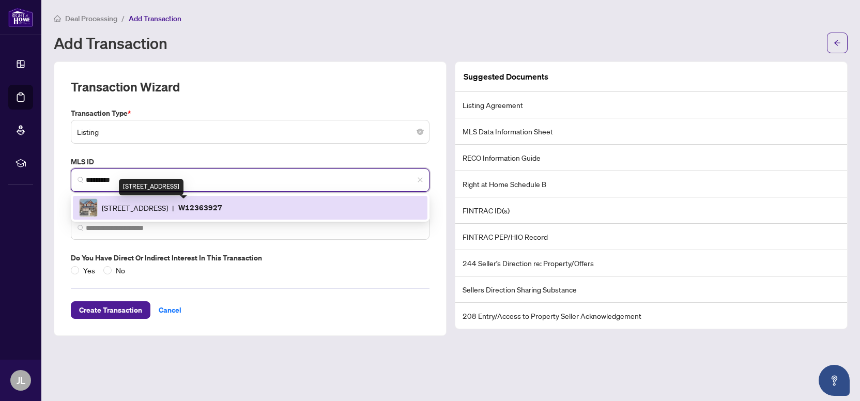
click at [156, 209] on span "[STREET_ADDRESS]" at bounding box center [135, 207] width 66 height 11
type input "**********"
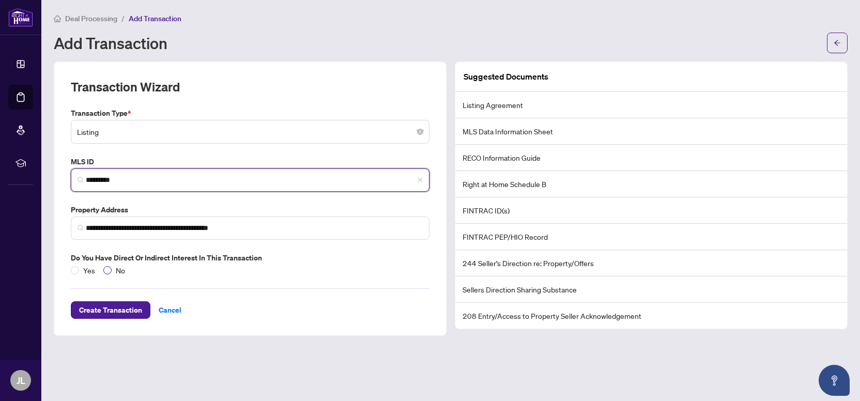
type input "*********"
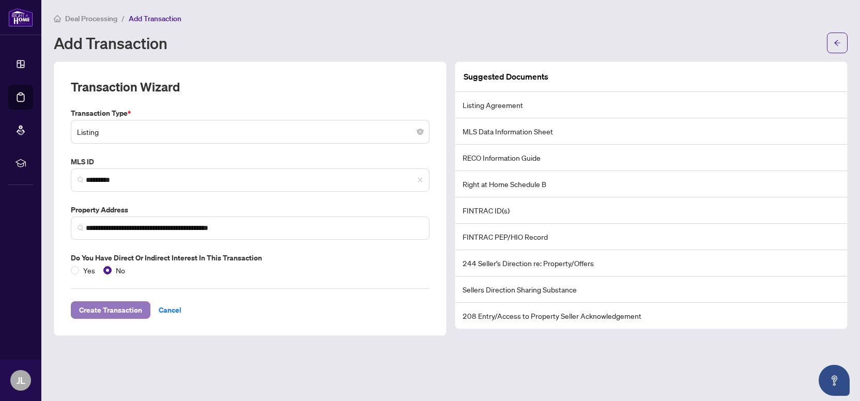
click at [106, 308] on span "Create Transaction" at bounding box center [110, 310] width 63 height 17
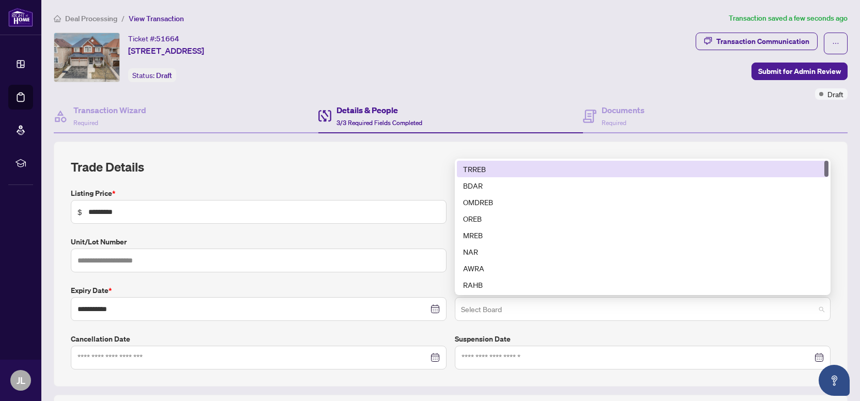
click at [480, 306] on input "search" at bounding box center [638, 310] width 354 height 23
click at [494, 168] on div "TRREB" at bounding box center [642, 168] width 359 height 11
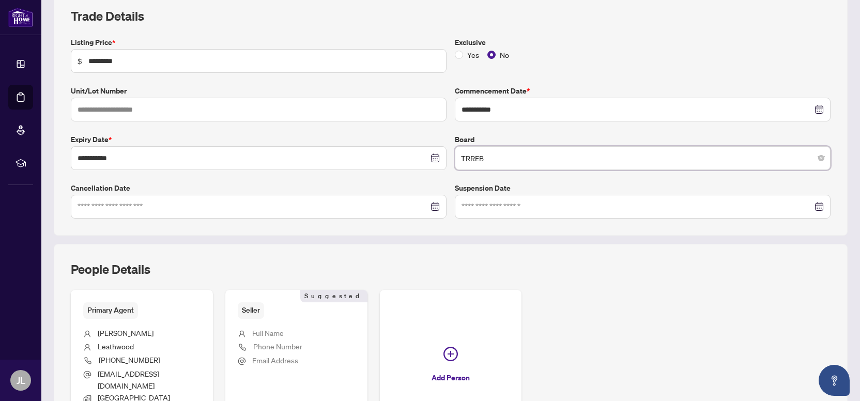
scroll to position [235, 0]
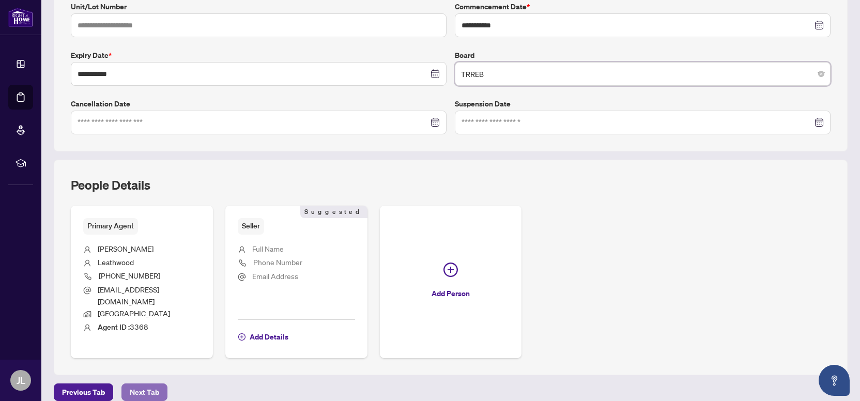
click at [146, 384] on span "Next Tab" at bounding box center [144, 392] width 29 height 17
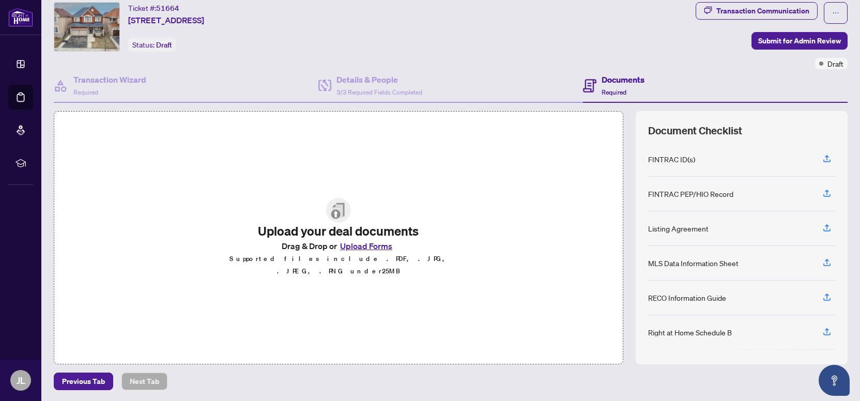
click at [352, 246] on button "Upload Forms" at bounding box center [366, 245] width 58 height 13
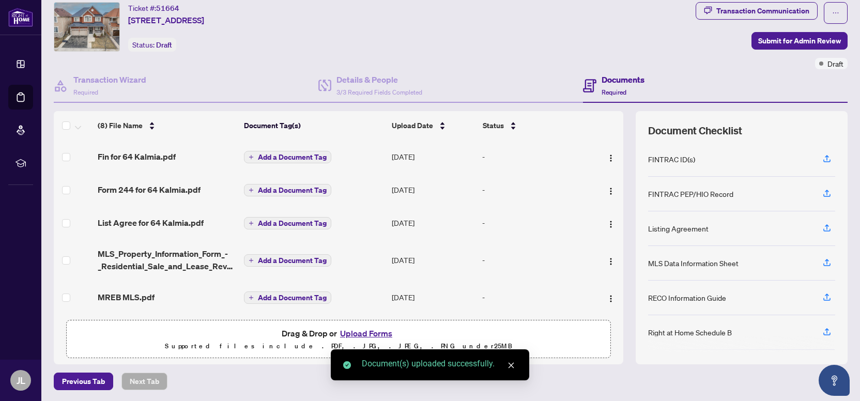
click at [305, 151] on button "Add a Document Tag" at bounding box center [287, 157] width 87 height 12
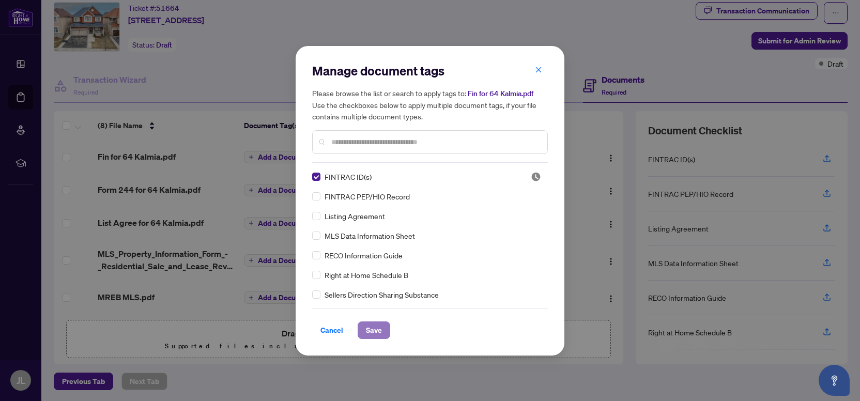
click at [368, 329] on span "Save" at bounding box center [374, 330] width 16 height 17
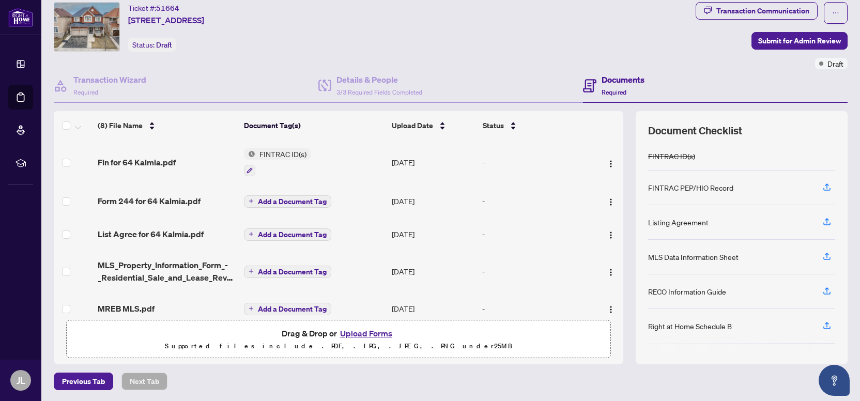
click at [290, 200] on span "Add a Document Tag" at bounding box center [292, 201] width 69 height 7
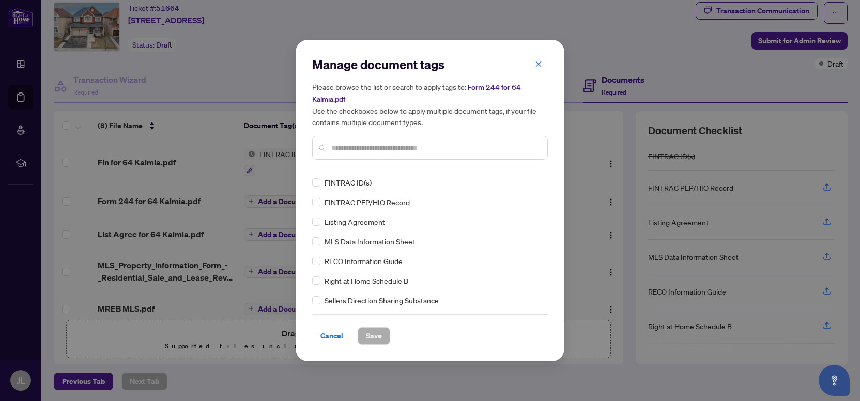
click at [334, 147] on input "text" at bounding box center [435, 147] width 208 height 11
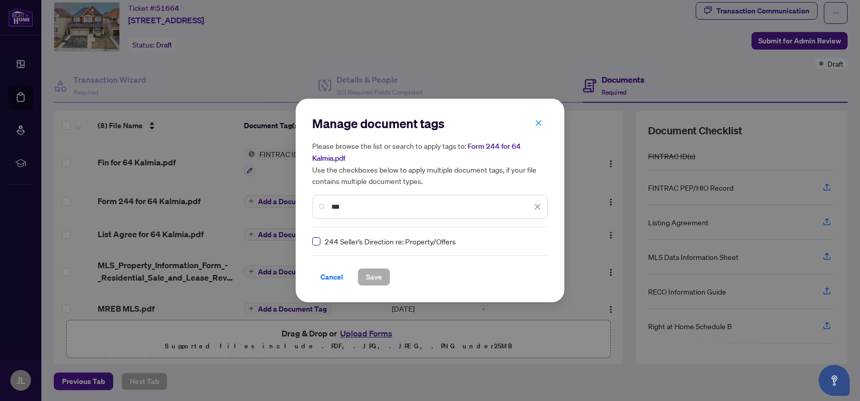
type input "***"
click at [366, 277] on span "Save" at bounding box center [374, 277] width 16 height 17
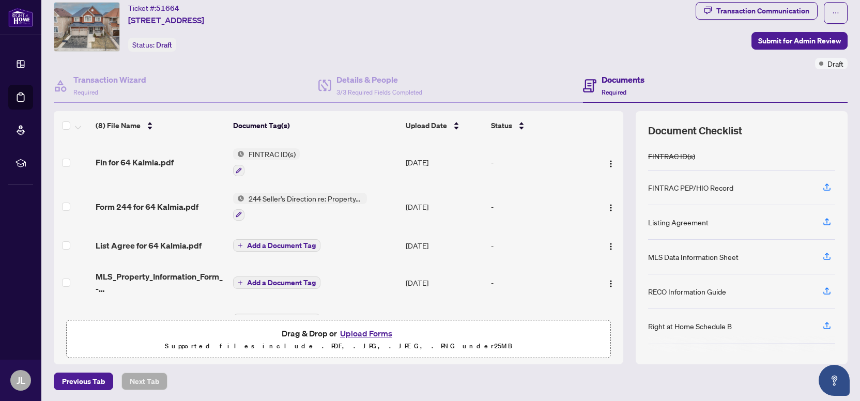
click at [293, 242] on span "Add a Document Tag" at bounding box center [281, 245] width 69 height 7
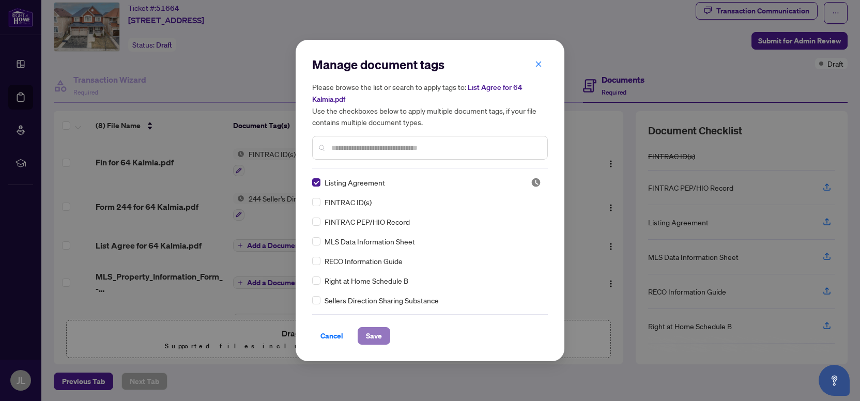
click at [369, 335] on span "Save" at bounding box center [374, 336] width 16 height 17
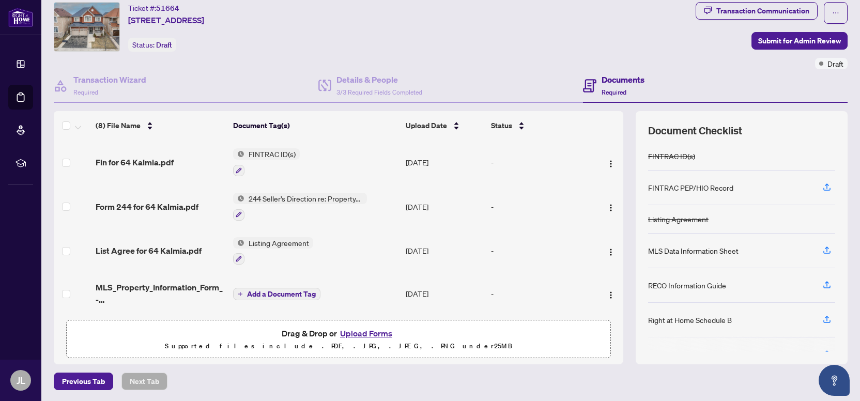
click at [284, 290] on span "Add a Document Tag" at bounding box center [281, 293] width 69 height 7
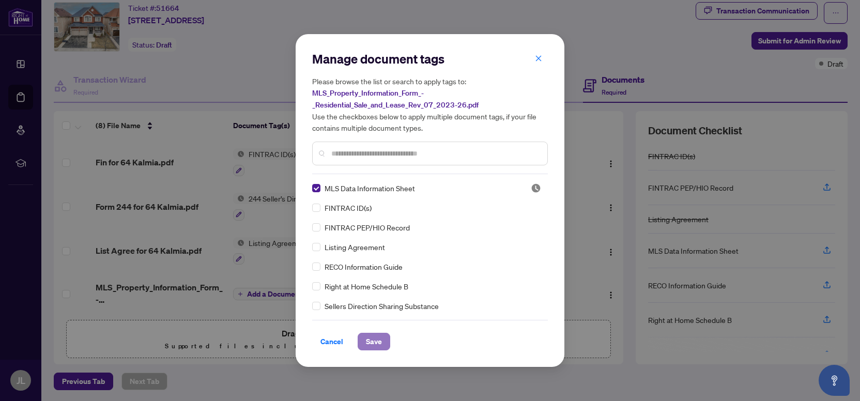
click at [368, 343] on span "Save" at bounding box center [374, 341] width 16 height 17
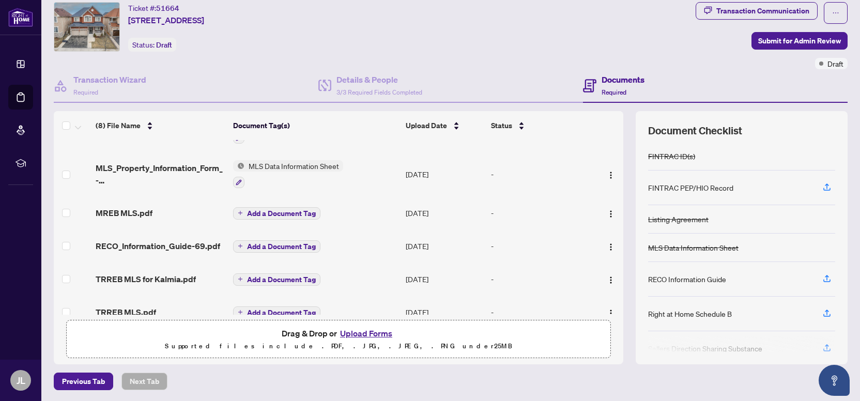
scroll to position [133, 0]
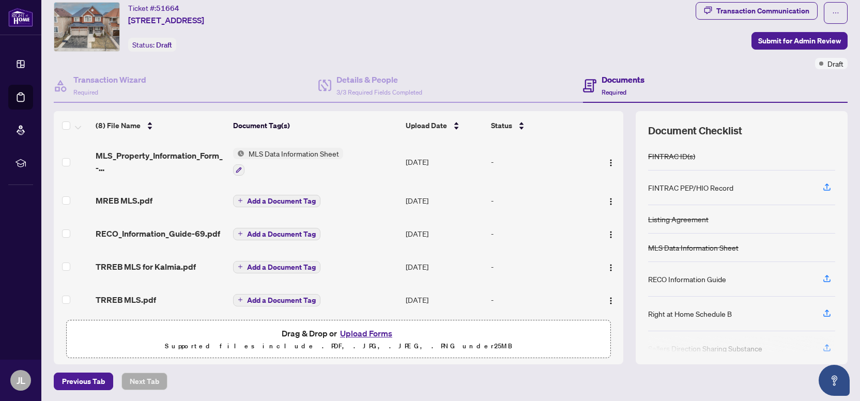
click at [276, 199] on span "Add a Document Tag" at bounding box center [281, 200] width 69 height 7
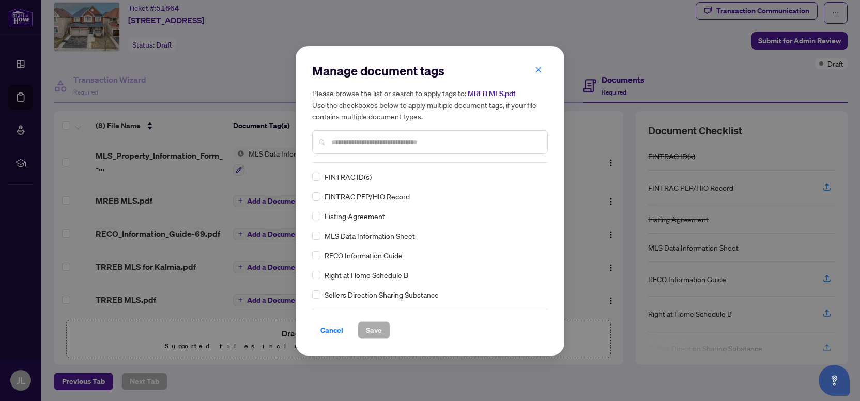
click at [322, 136] on div at bounding box center [430, 142] width 236 height 24
click at [332, 148] on div at bounding box center [430, 142] width 236 height 24
click at [344, 137] on input "text" at bounding box center [435, 141] width 208 height 11
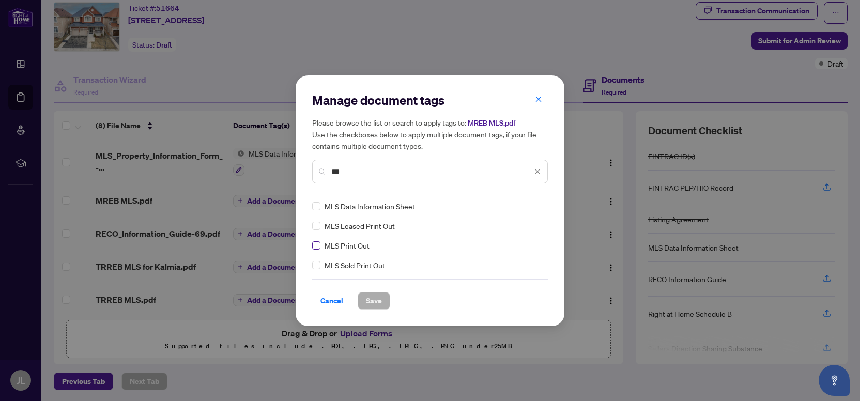
type input "***"
click at [363, 298] on button "Save" at bounding box center [374, 301] width 33 height 18
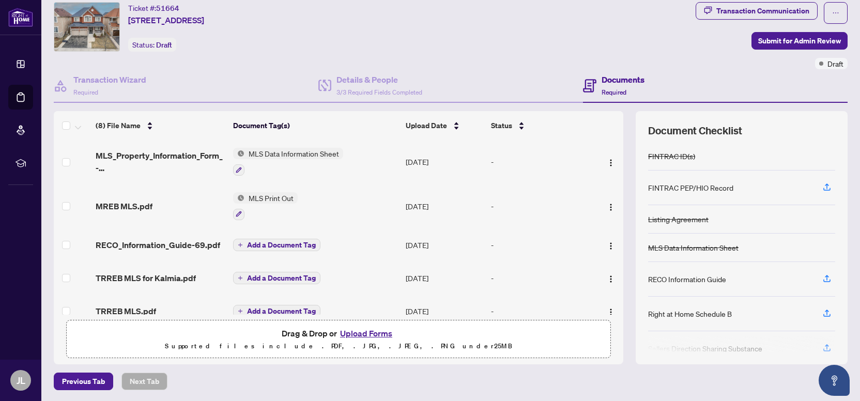
click at [283, 241] on span "Add a Document Tag" at bounding box center [281, 244] width 69 height 7
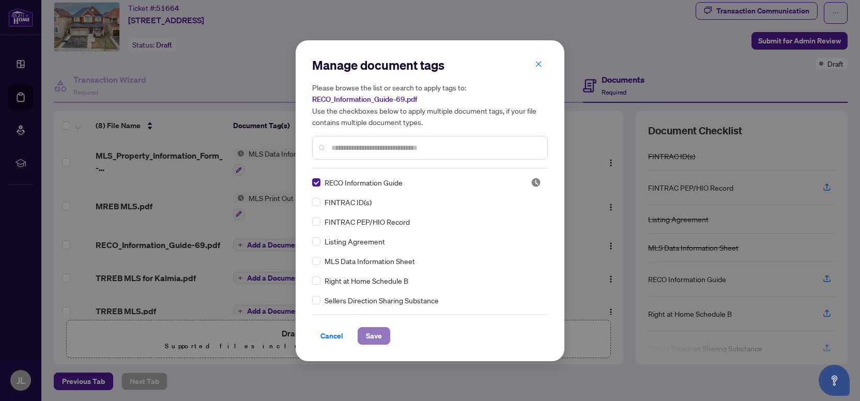
click at [370, 332] on span "Save" at bounding box center [374, 336] width 16 height 17
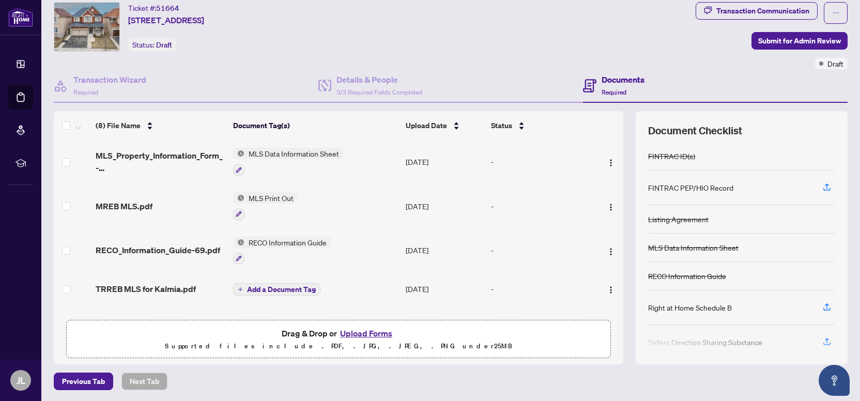
click at [299, 286] on span "Add a Document Tag" at bounding box center [281, 289] width 69 height 7
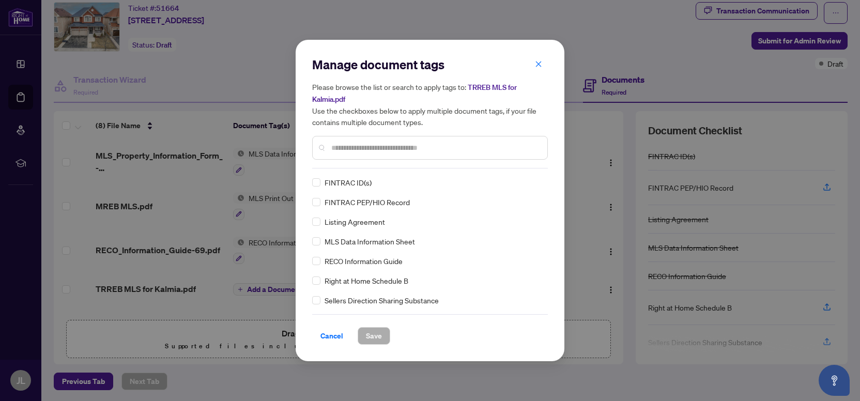
click at [340, 143] on input "text" at bounding box center [435, 147] width 208 height 11
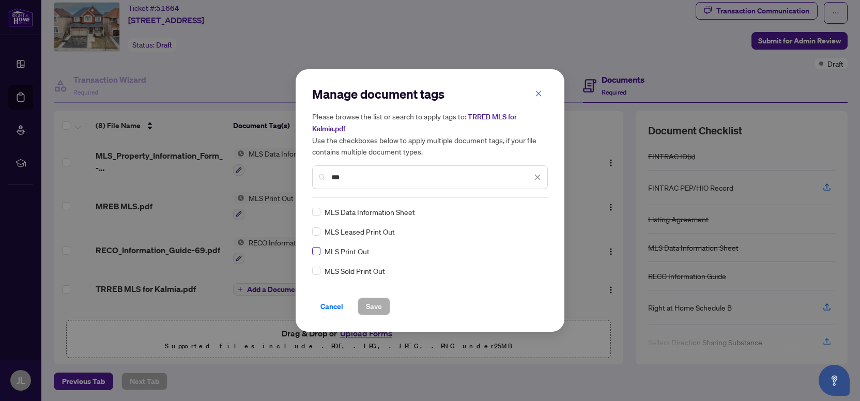
type input "***"
click at [362, 308] on button "Save" at bounding box center [374, 307] width 33 height 18
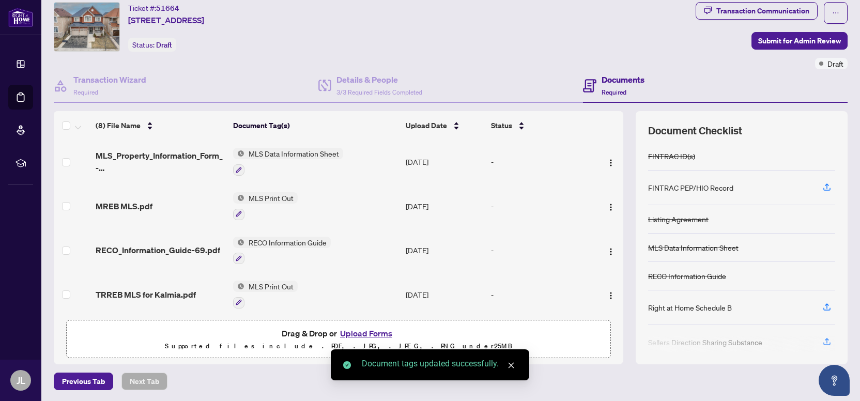
scroll to position [166, 0]
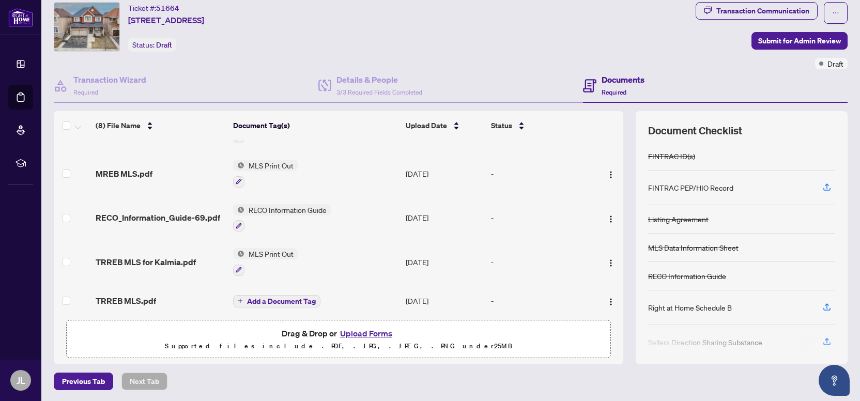
click at [275, 298] on span "Add a Document Tag" at bounding box center [281, 301] width 69 height 7
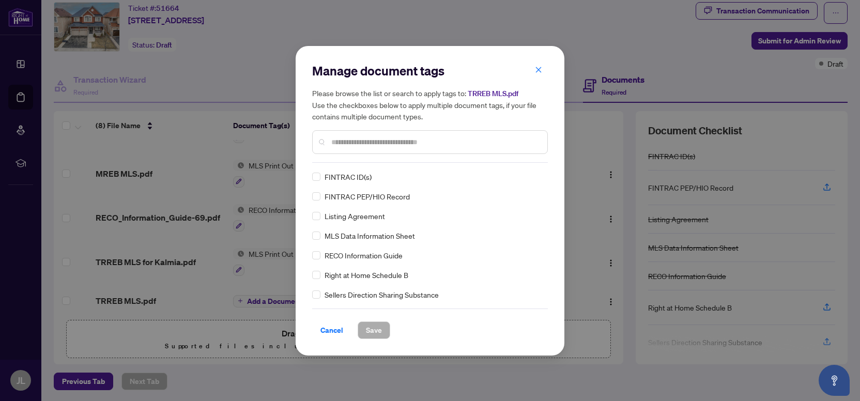
click at [349, 141] on input "text" at bounding box center [435, 141] width 208 height 11
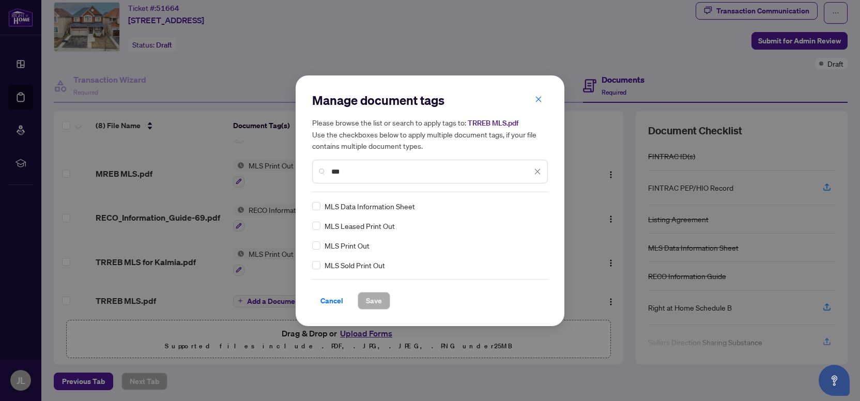
type input "***"
click at [360, 300] on button "Save" at bounding box center [374, 301] width 33 height 18
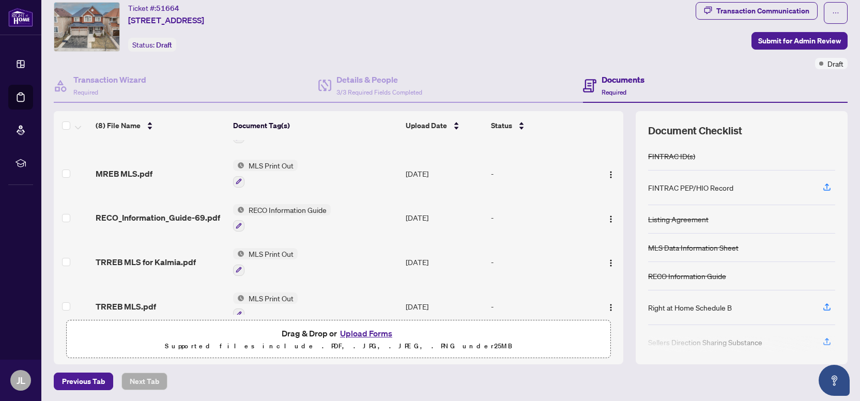
scroll to position [177, 0]
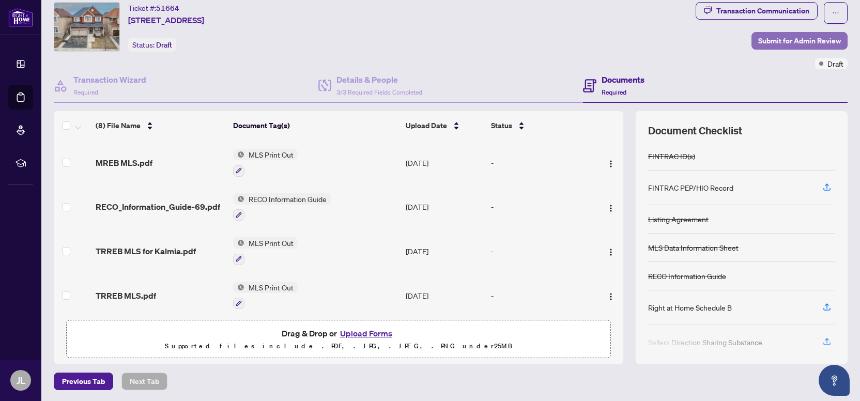
click at [783, 41] on span "Submit for Admin Review" at bounding box center [799, 41] width 83 height 17
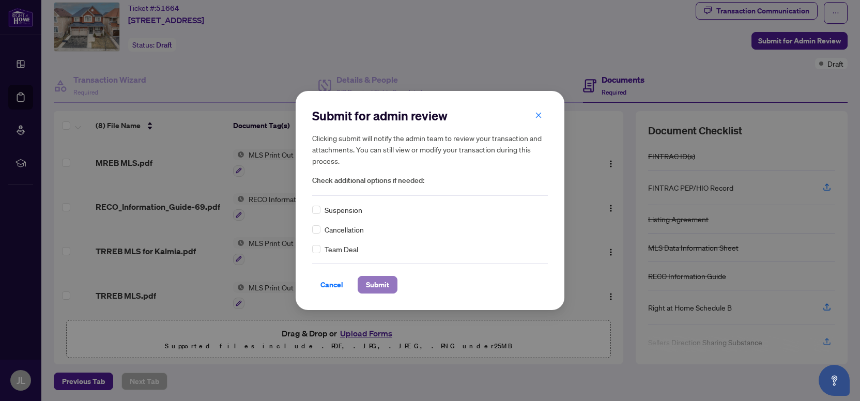
click at [377, 284] on span "Submit" at bounding box center [377, 284] width 23 height 17
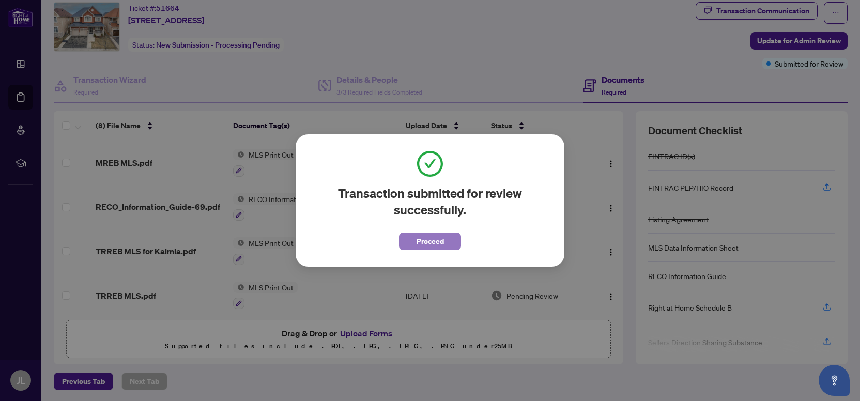
click at [412, 246] on button "Proceed" at bounding box center [430, 241] width 62 height 18
